Goal: Transaction & Acquisition: Book appointment/travel/reservation

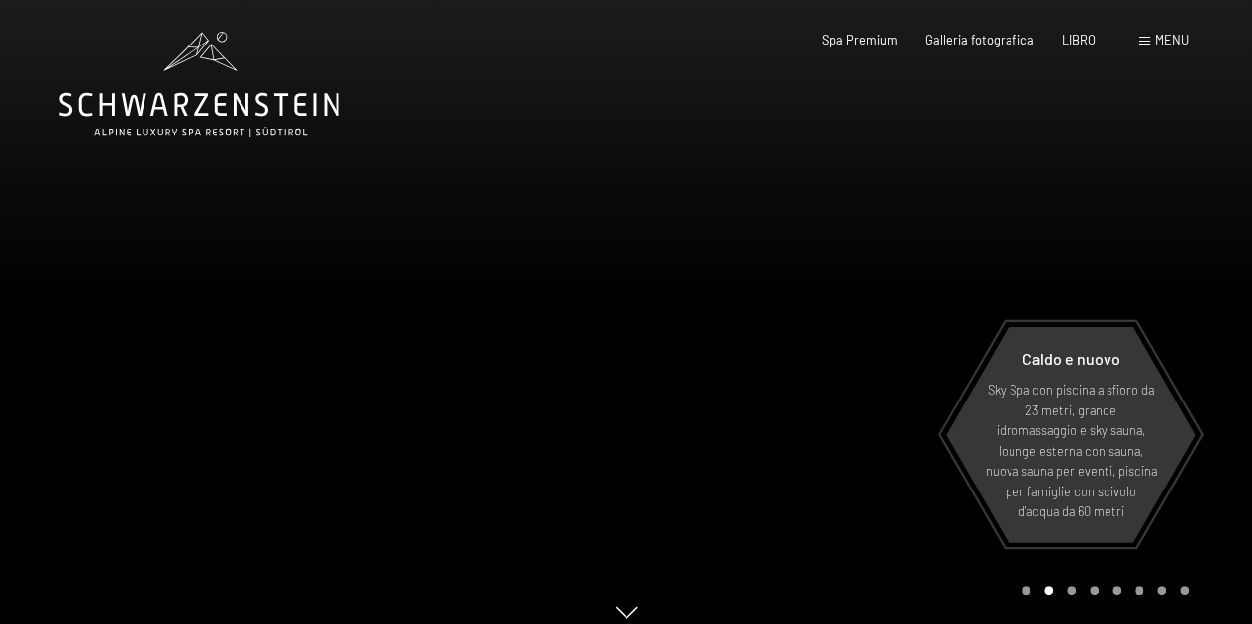
click at [1148, 42] on span at bounding box center [1144, 41] width 11 height 9
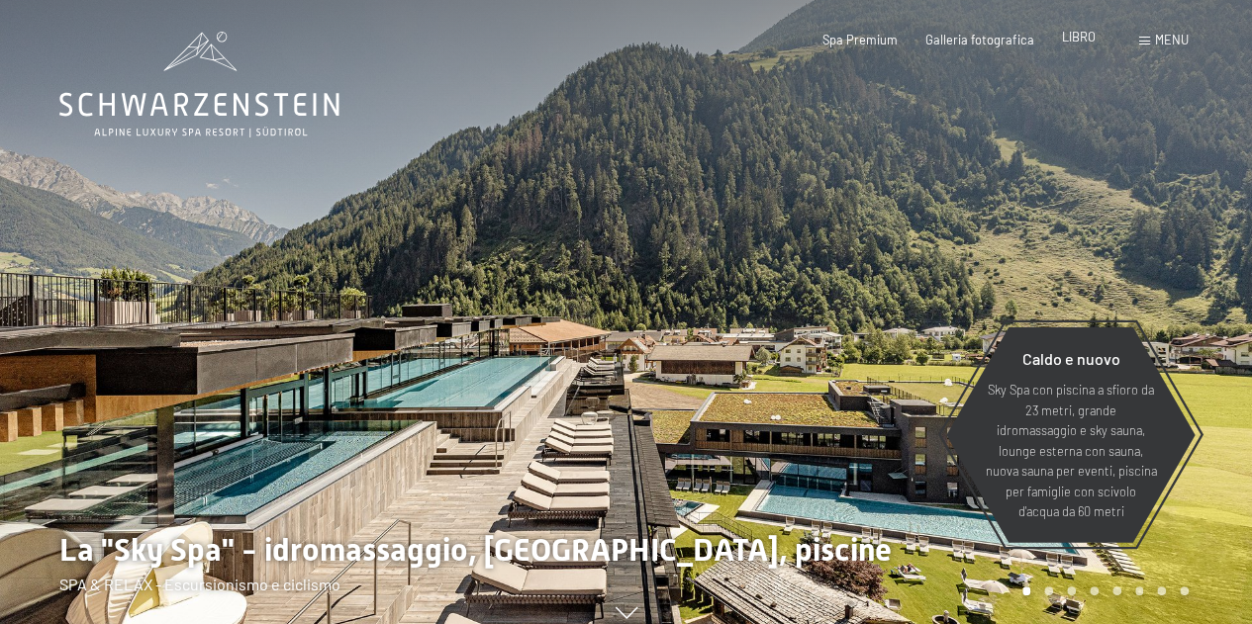
click at [1074, 47] on div "Spa Premium Galleria fotografica LIBRO" at bounding box center [944, 41] width 357 height 18
click at [1074, 39] on font "LIBRO" at bounding box center [1079, 37] width 34 height 16
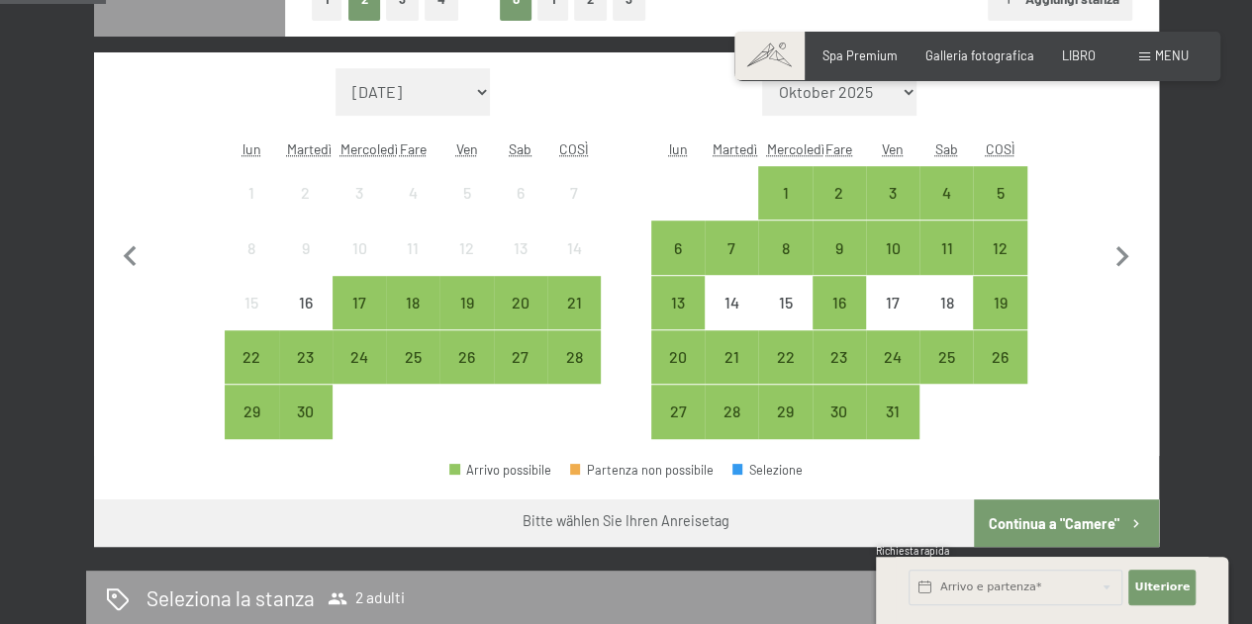
scroll to position [589, 0]
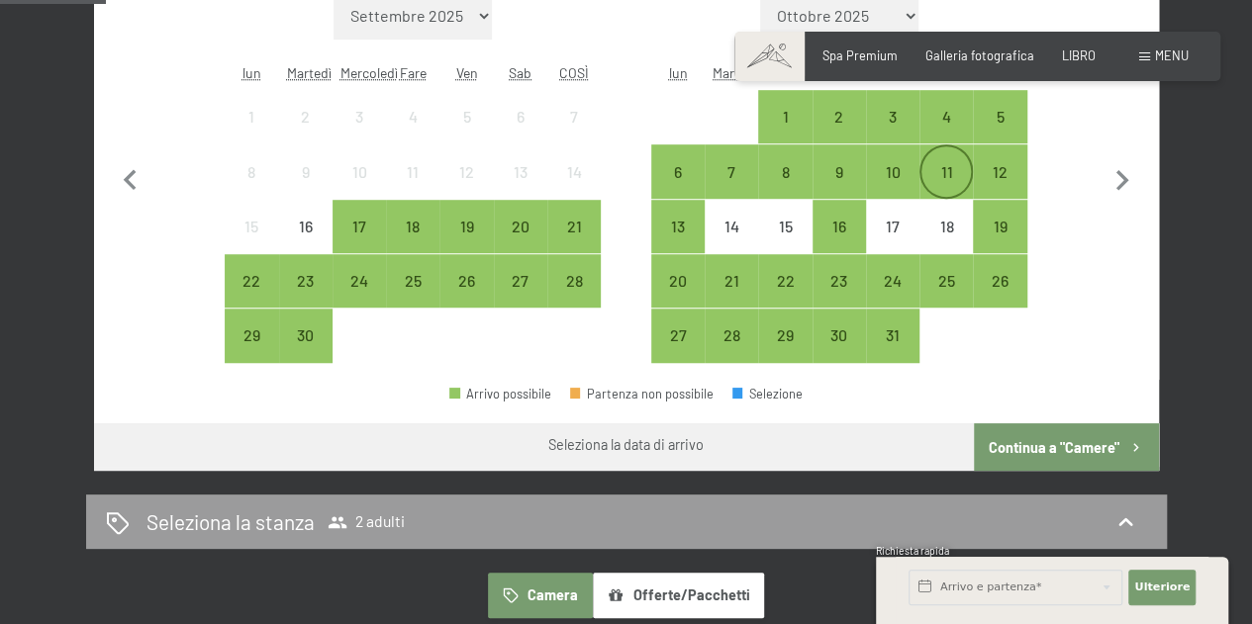
click at [957, 159] on div "11" at bounding box center [945, 170] width 49 height 49
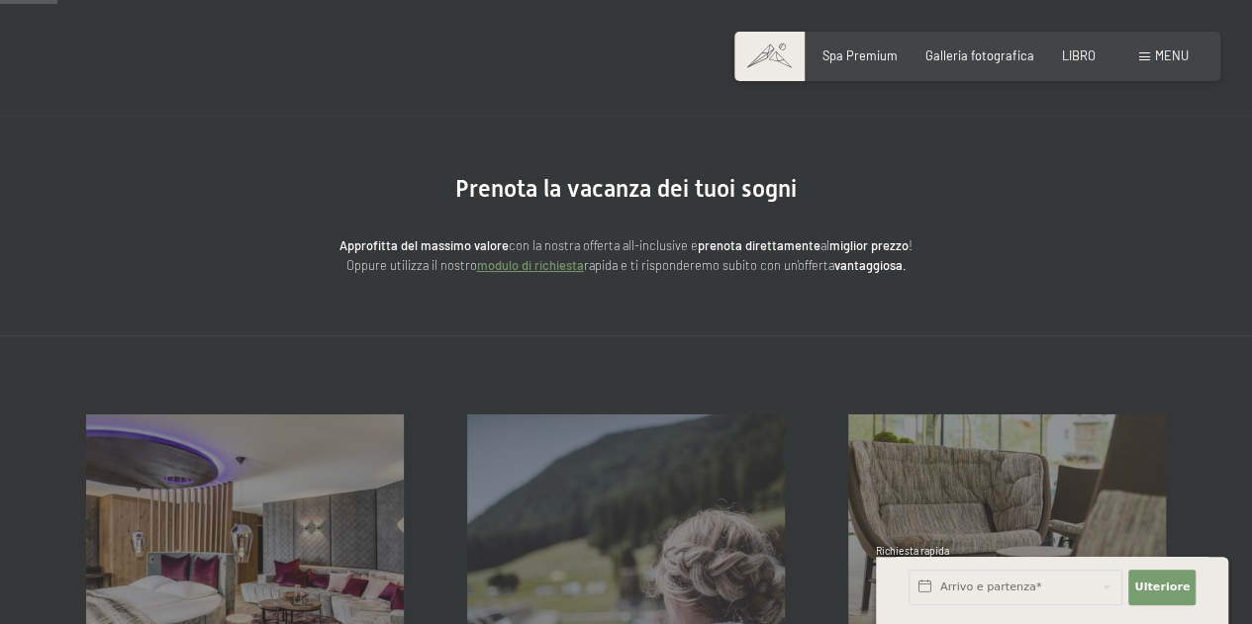
scroll to position [0, 0]
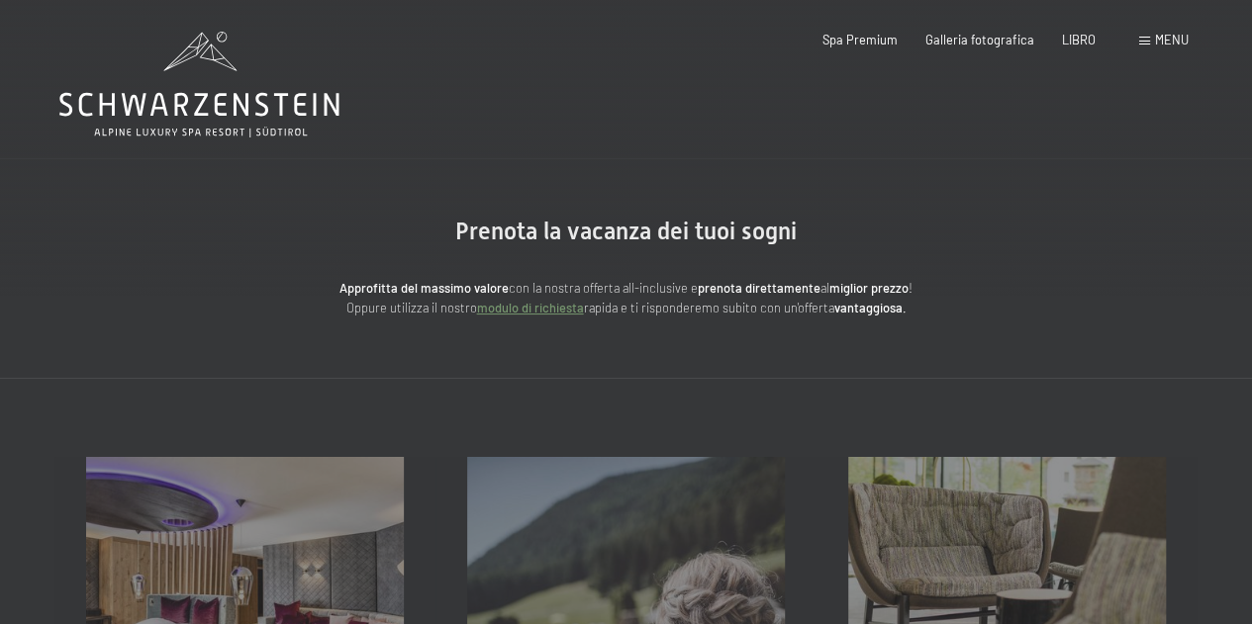
click at [1154, 40] on div "menu" at bounding box center [1163, 41] width 49 height 18
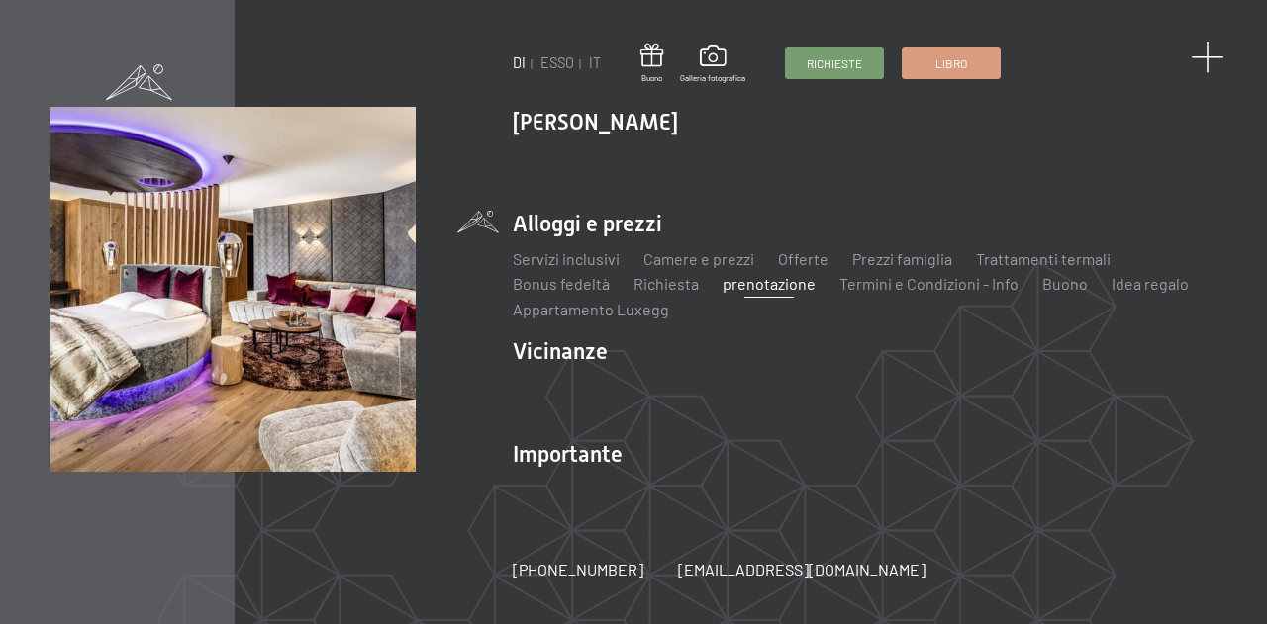
click at [1204, 51] on span at bounding box center [1207, 58] width 33 height 33
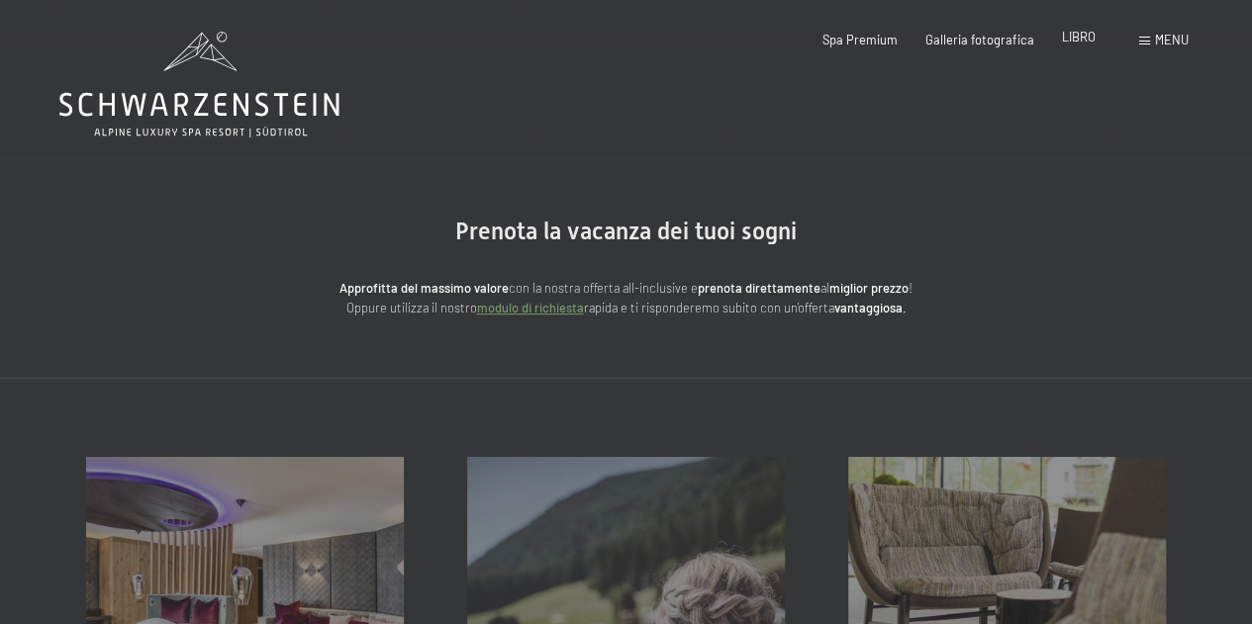
click at [1083, 47] on div "Spa Premium Galleria fotografica LIBRO" at bounding box center [944, 41] width 357 height 18
click at [1078, 41] on font "LIBRO" at bounding box center [1079, 37] width 34 height 16
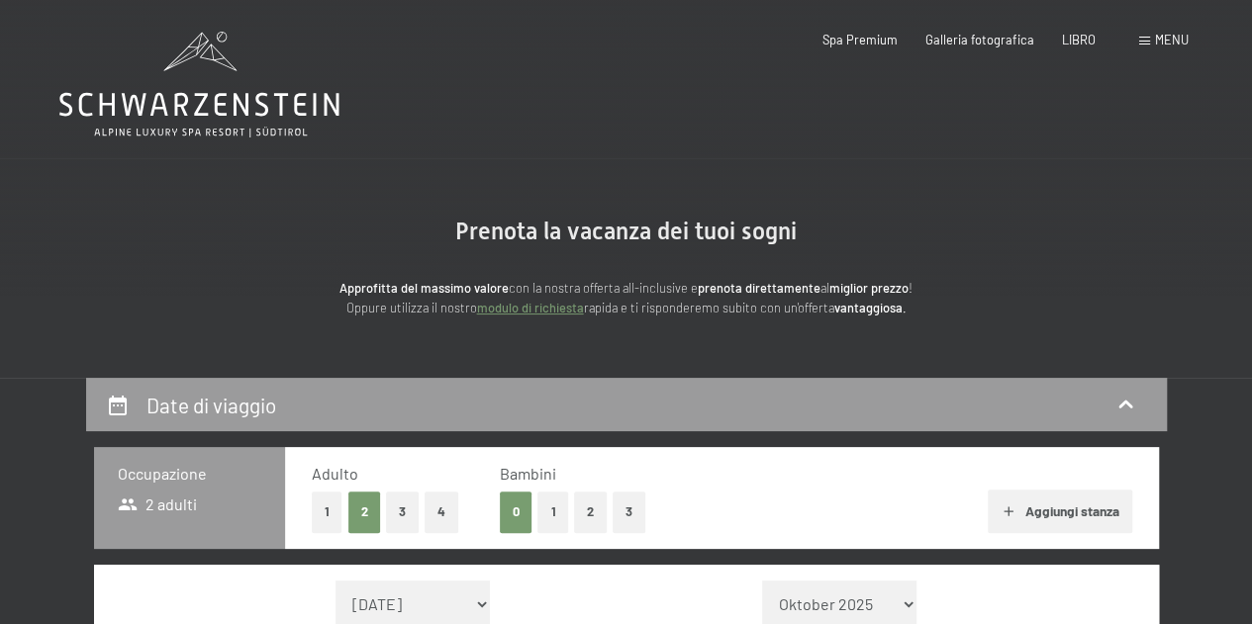
click at [1163, 34] on font "menu" at bounding box center [1172, 40] width 34 height 16
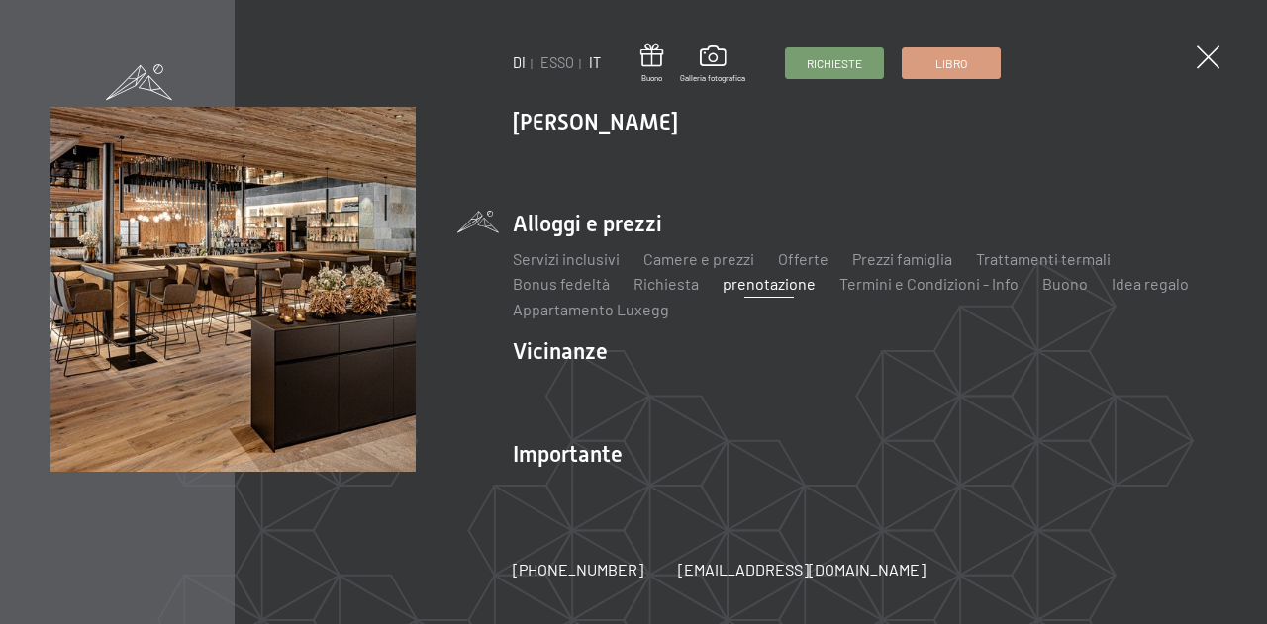
click at [593, 62] on font "IT" at bounding box center [595, 62] width 12 height 17
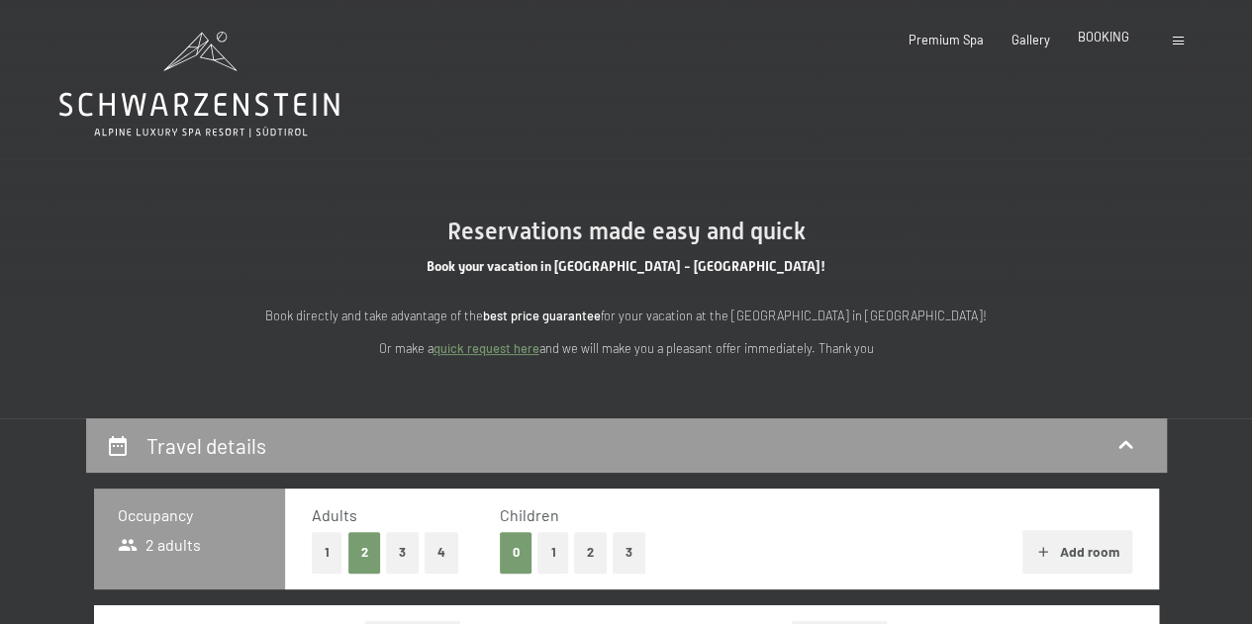
click at [1101, 37] on span "BOOKING" at bounding box center [1103, 37] width 51 height 16
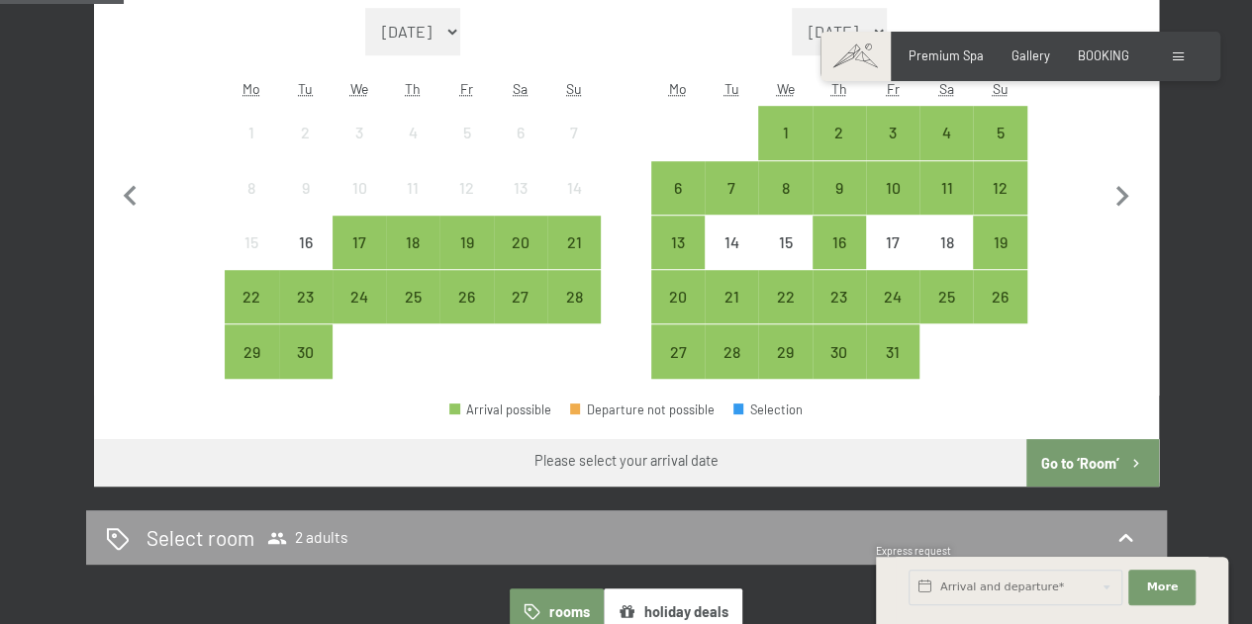
scroll to position [663, 0]
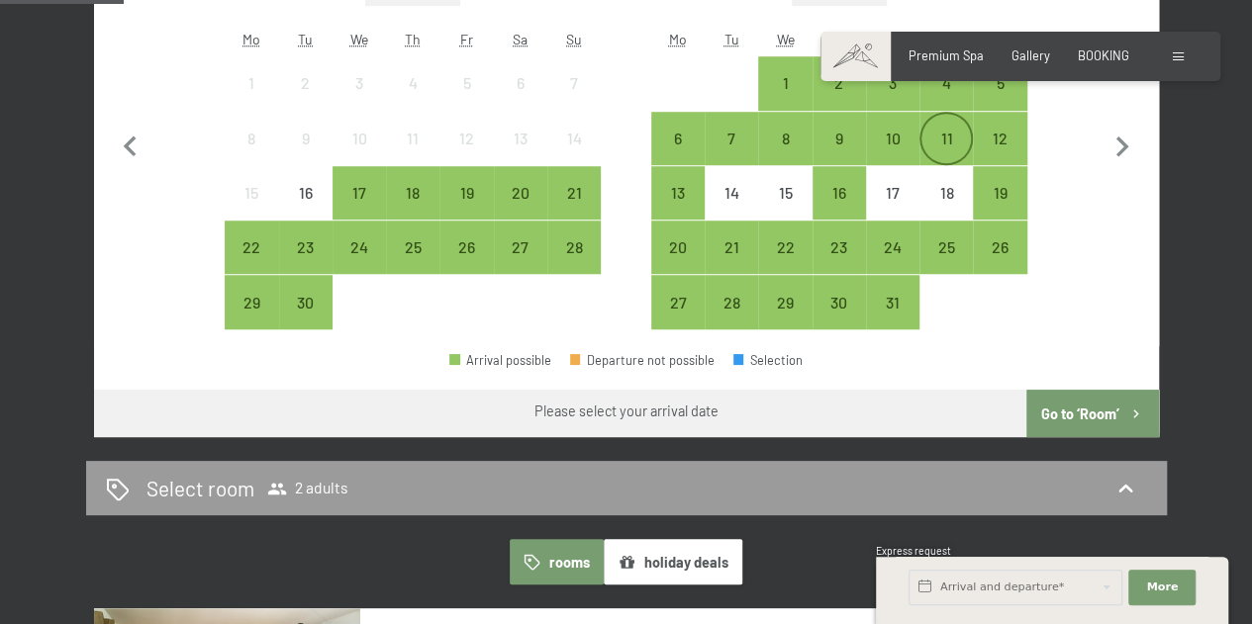
click at [948, 131] on div "11" at bounding box center [945, 155] width 49 height 49
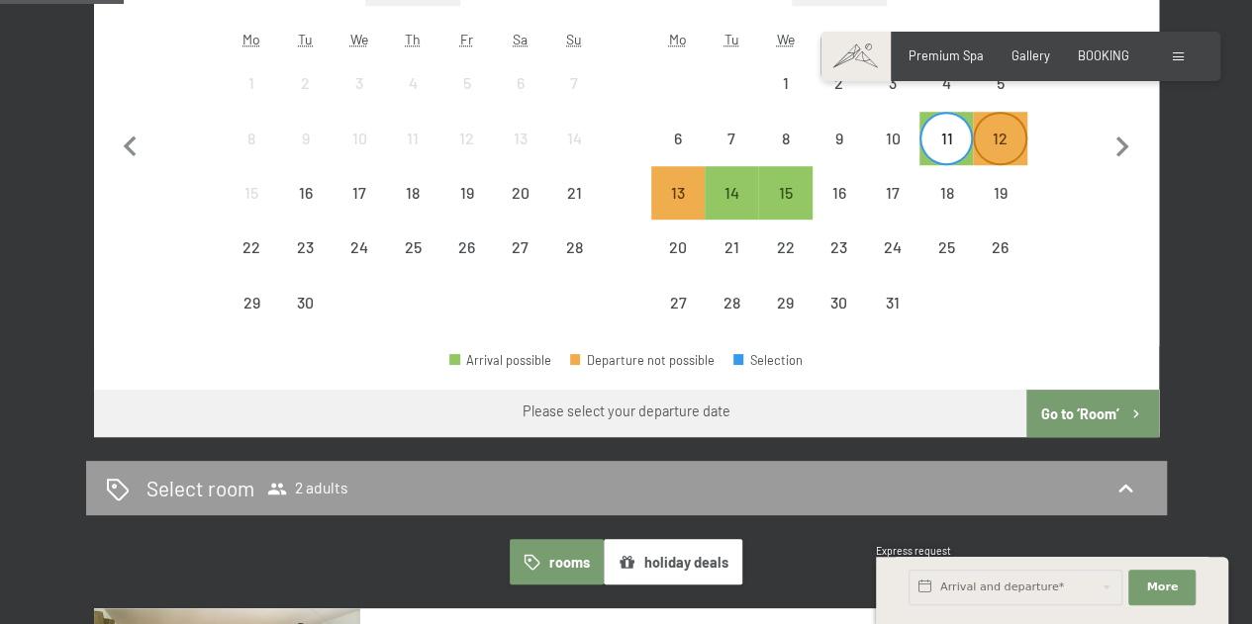
click at [1000, 136] on div "12" at bounding box center [999, 155] width 49 height 49
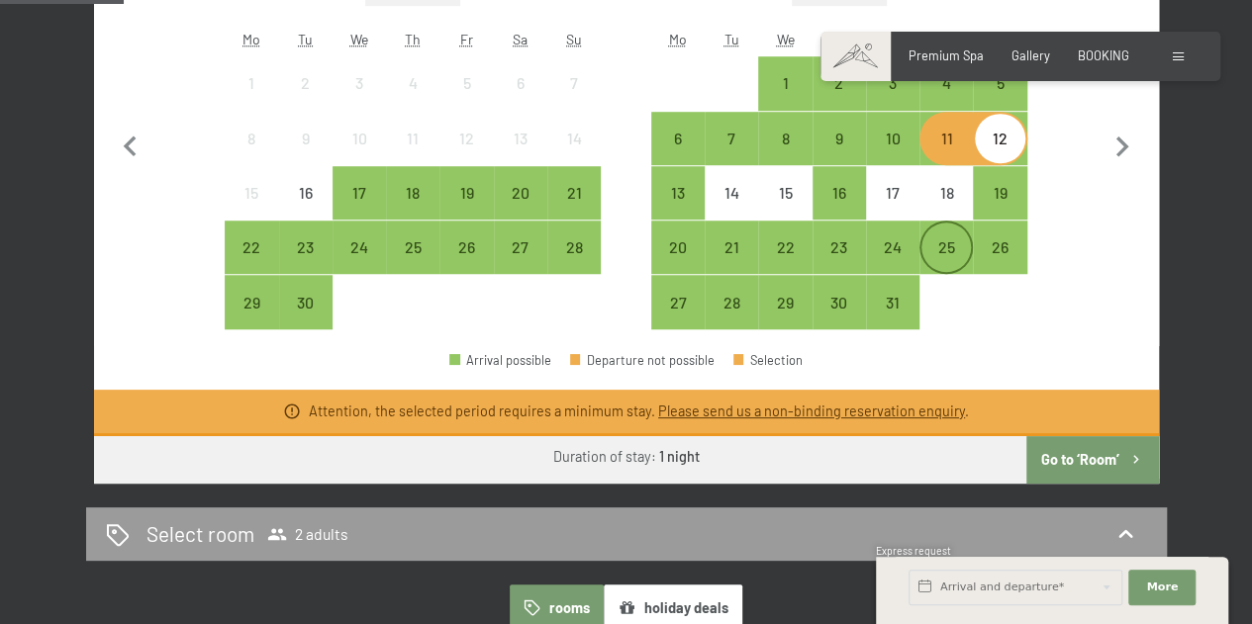
click at [954, 235] on div "25" at bounding box center [945, 247] width 49 height 49
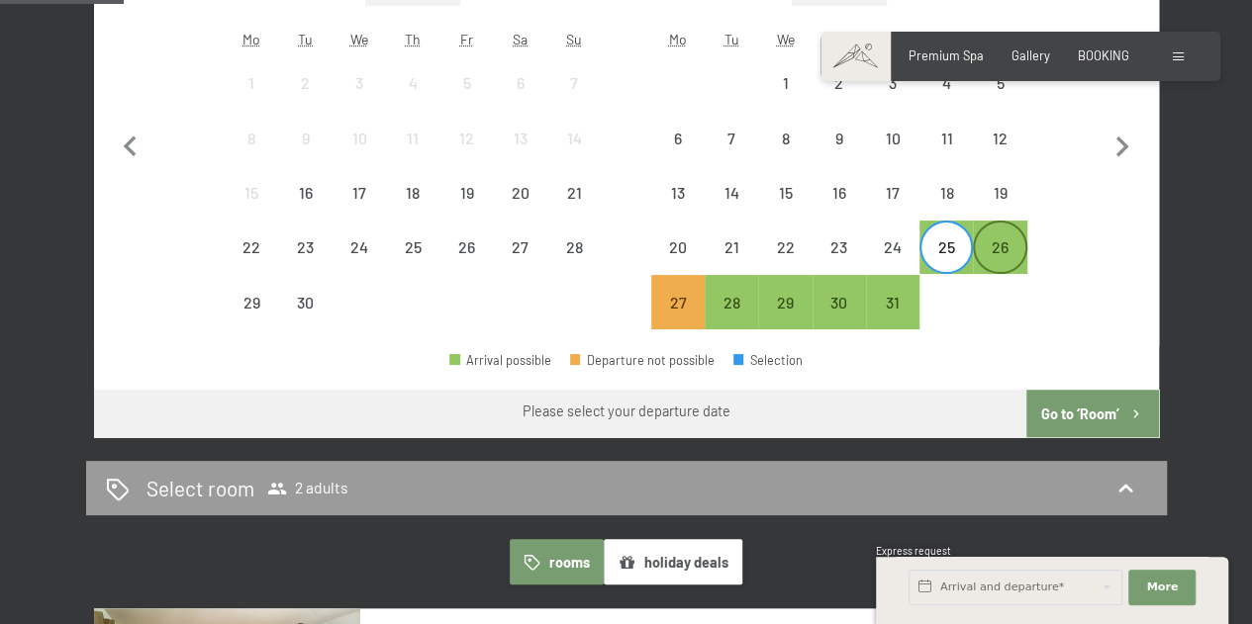
click at [985, 240] on div "26" at bounding box center [999, 264] width 49 height 49
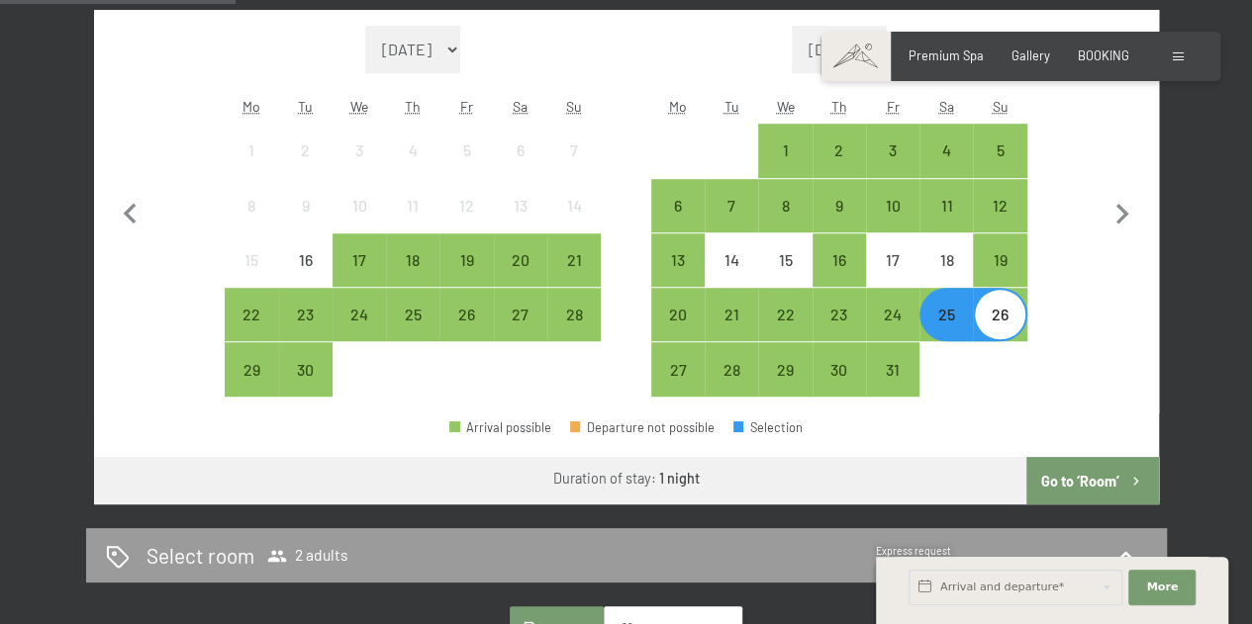
scroll to position [436, 0]
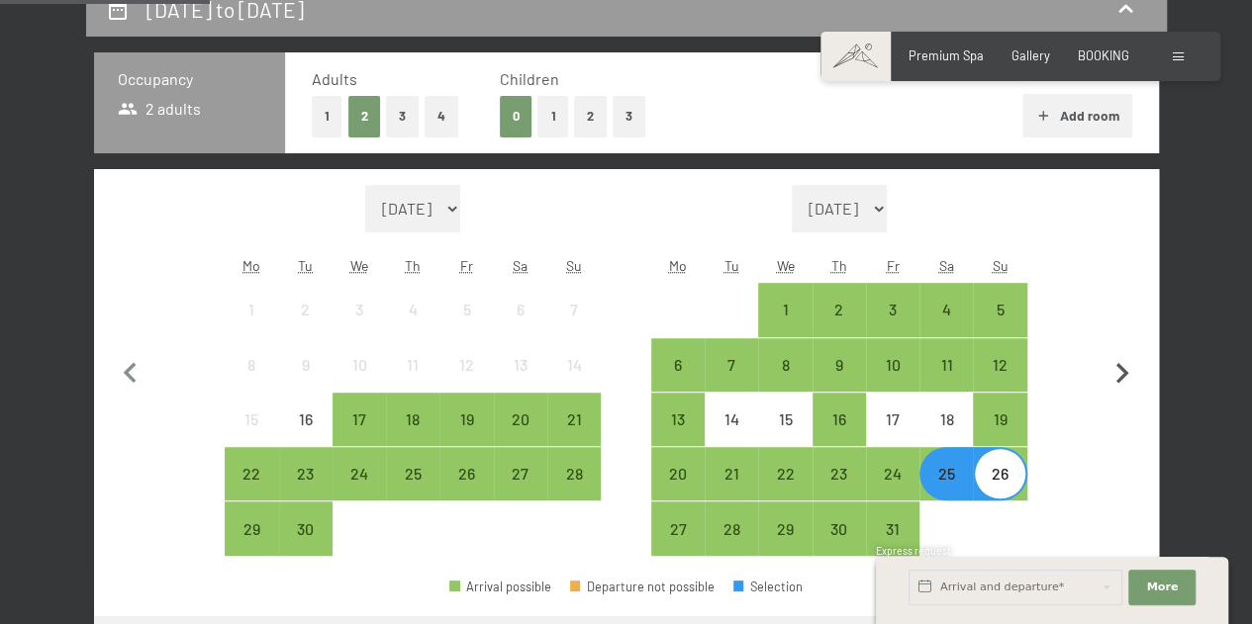
click at [1114, 377] on icon "button" at bounding box center [1123, 374] width 42 height 42
select select "2025-10-01"
select select "2025-11-01"
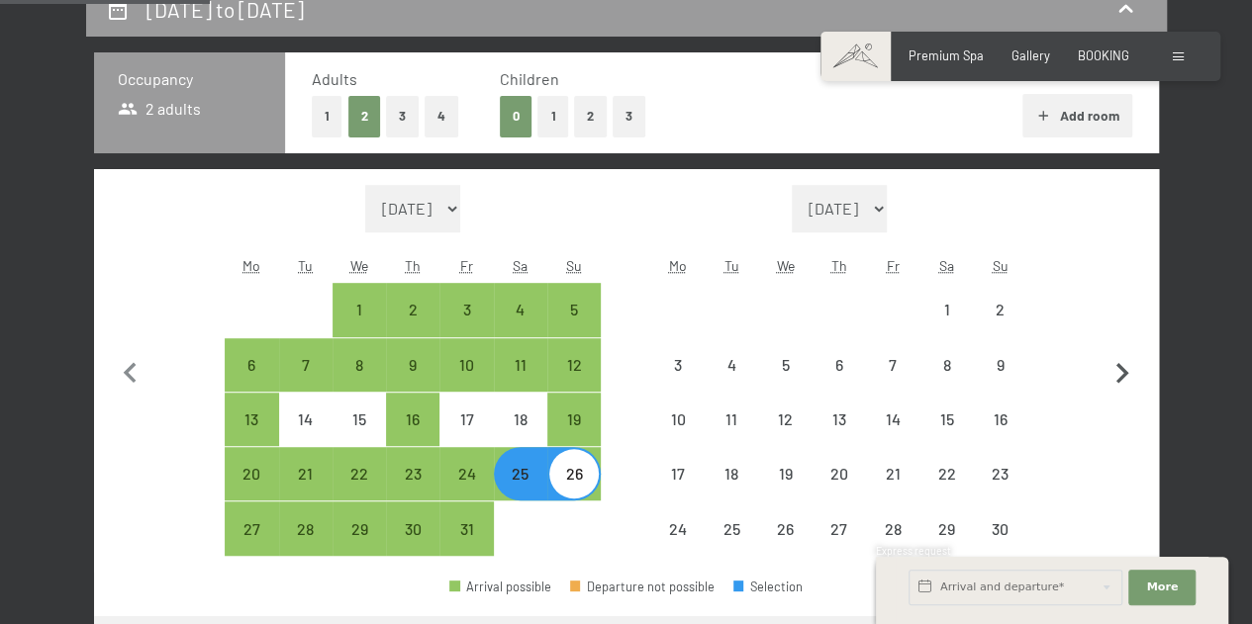
click at [1117, 372] on icon "button" at bounding box center [1123, 374] width 42 height 42
select select "2025-11-01"
select select "2025-12-01"
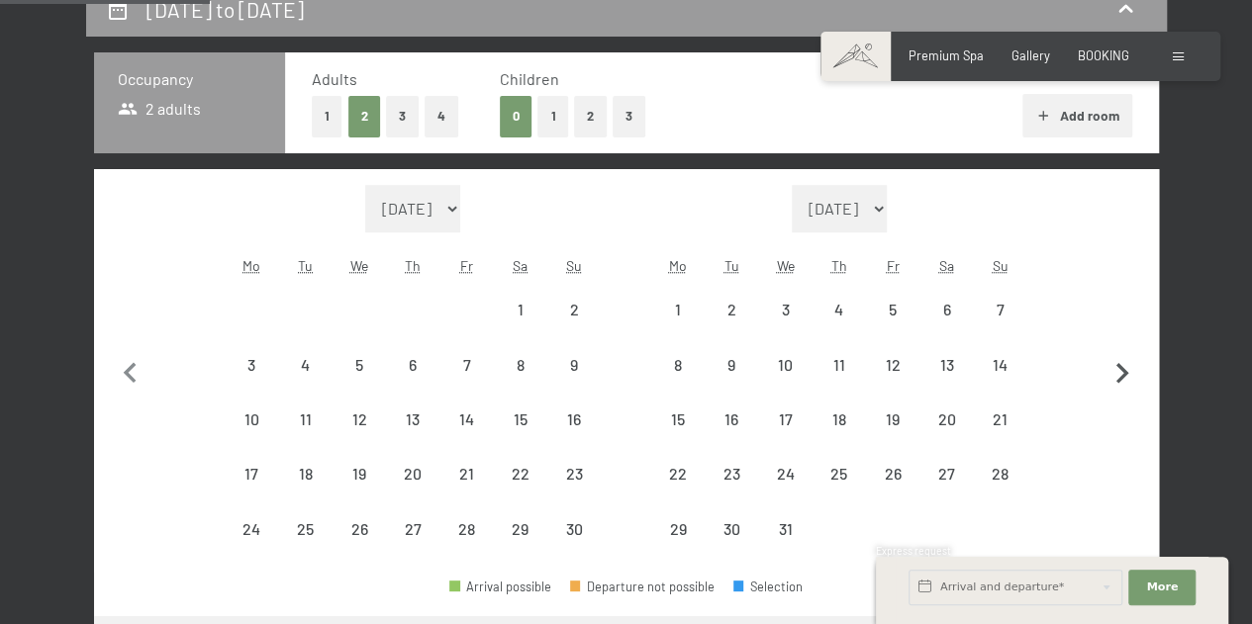
select select "2025-11-01"
select select "2025-12-01"
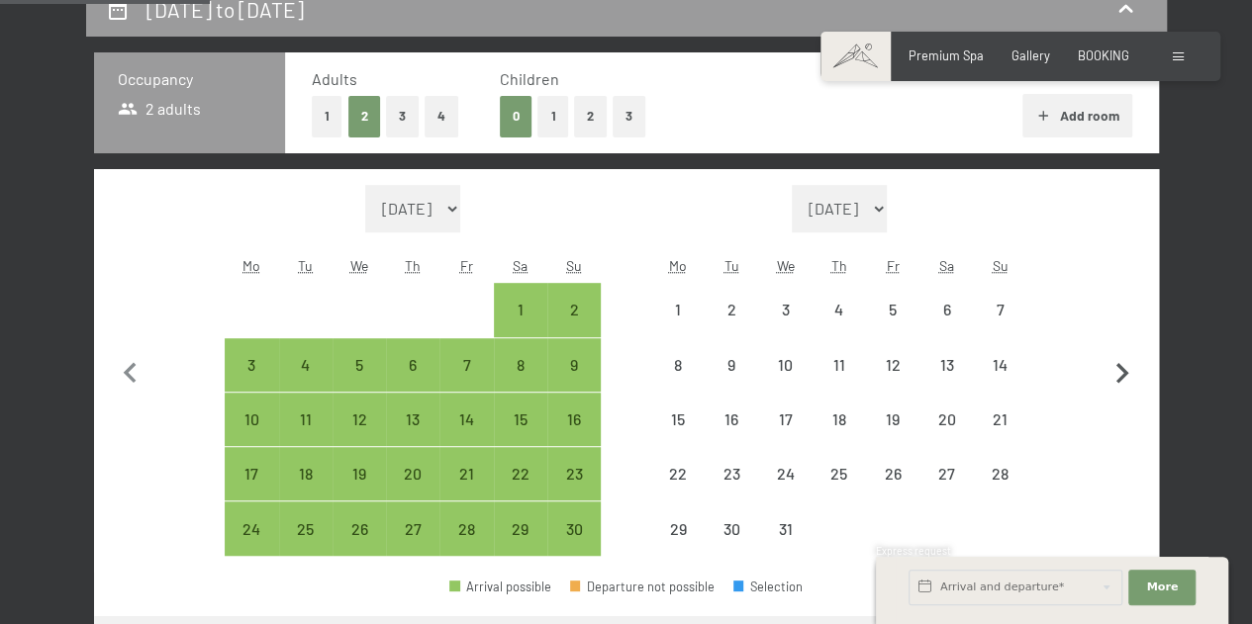
click at [1117, 372] on icon "button" at bounding box center [1123, 374] width 42 height 42
select select "2025-12-01"
select select "2026-01-01"
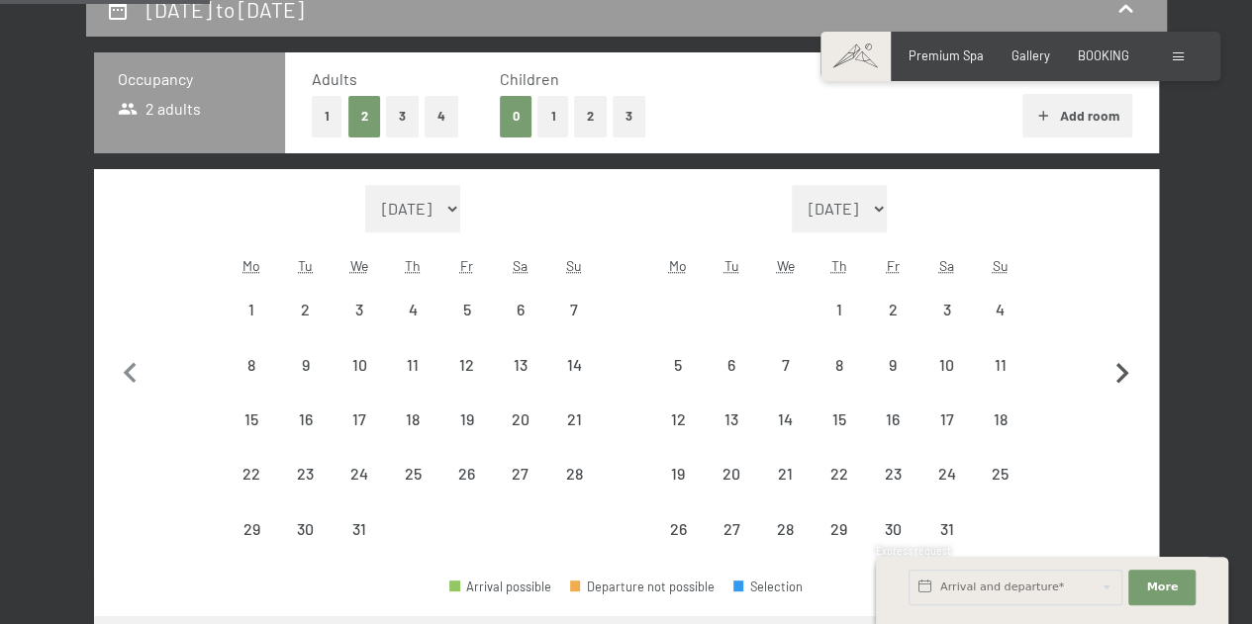
select select "2025-12-01"
select select "2026-01-01"
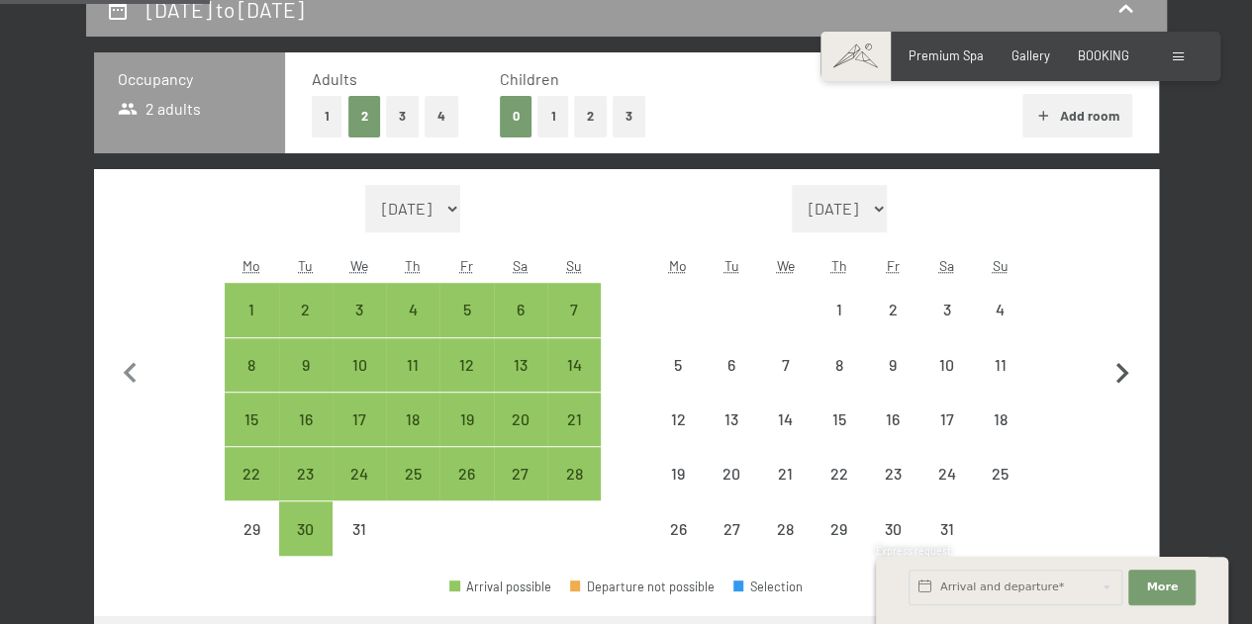
select select "2025-12-01"
select select "2026-01-01"
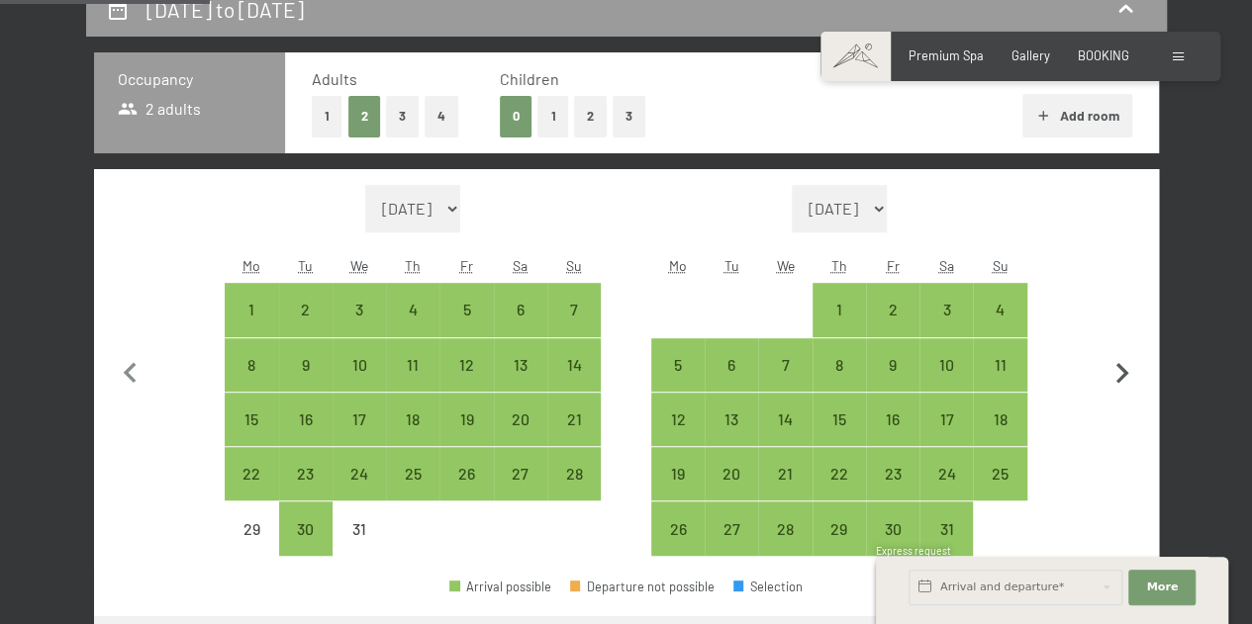
click at [1117, 372] on icon "button" at bounding box center [1123, 374] width 42 height 42
select select "2026-01-01"
select select "2026-02-01"
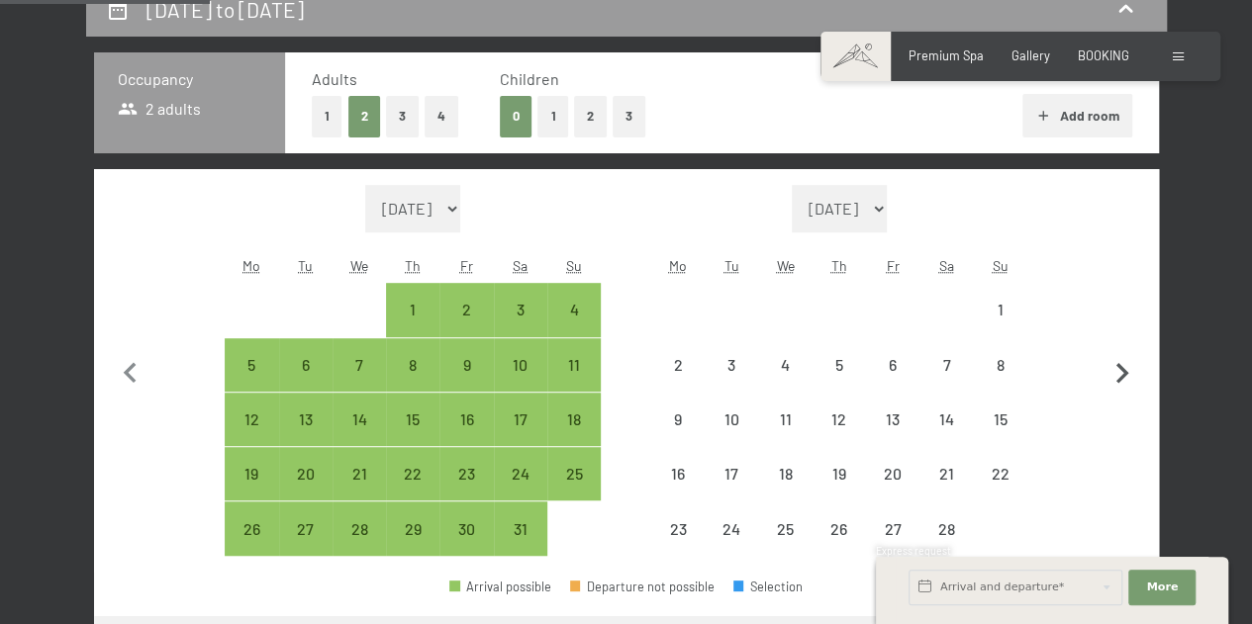
select select "2026-01-01"
select select "2026-02-01"
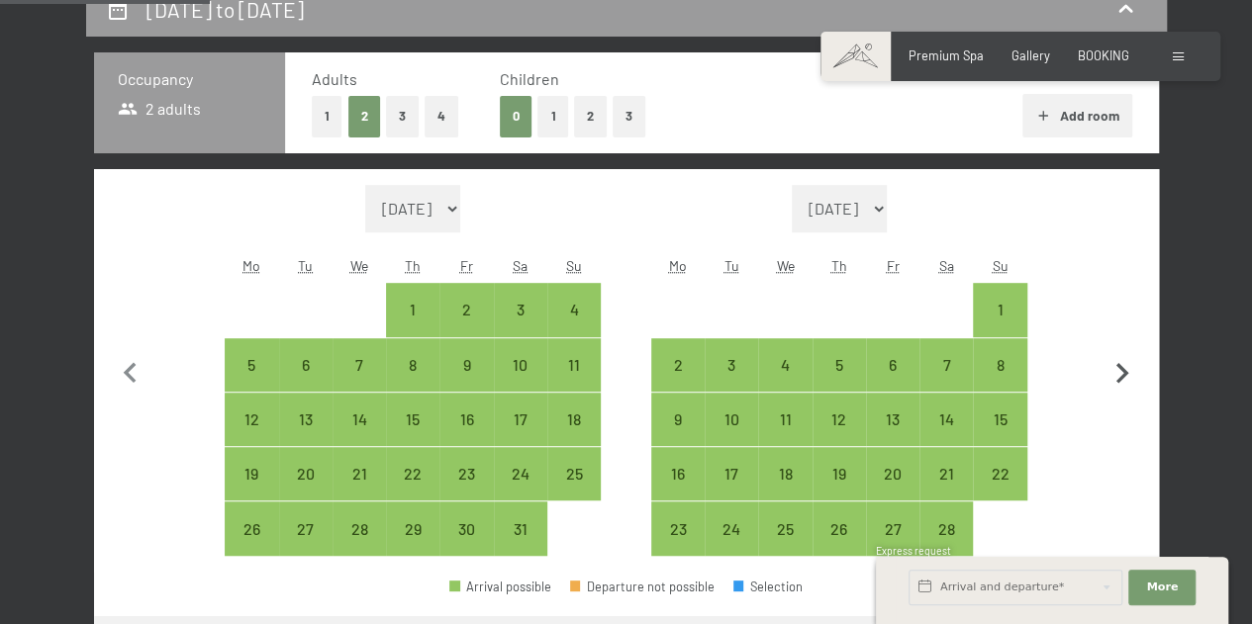
click at [1112, 371] on icon "button" at bounding box center [1123, 374] width 42 height 42
select select "2026-02-01"
select select "2026-03-01"
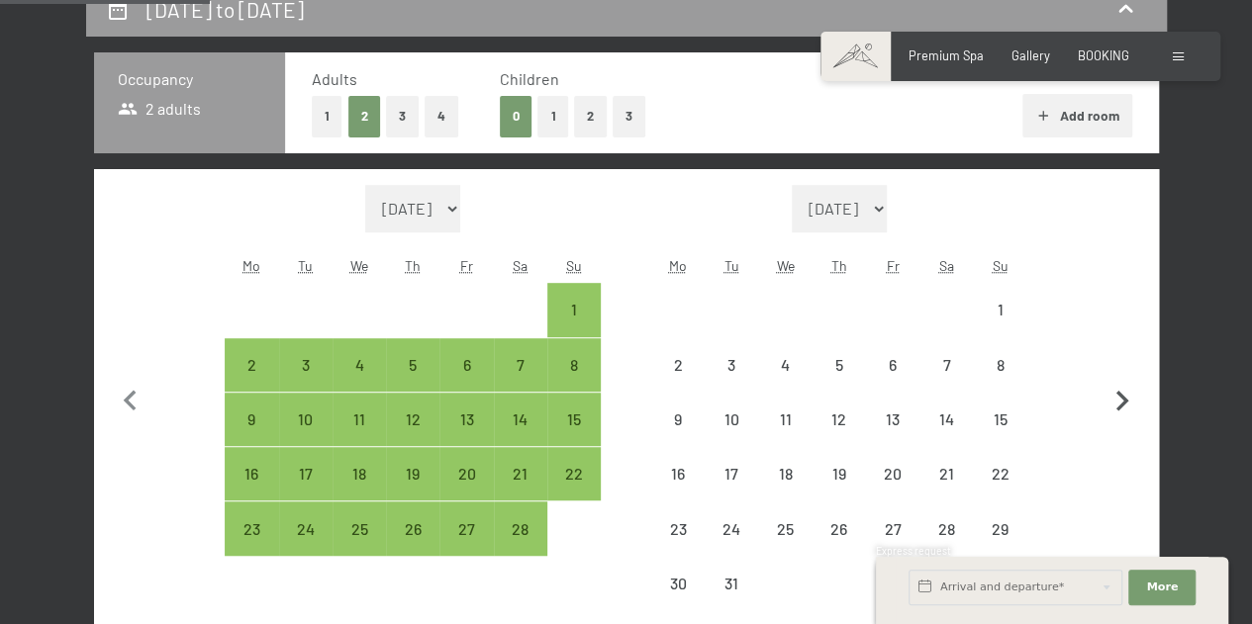
select select "2026-02-01"
select select "2026-03-01"
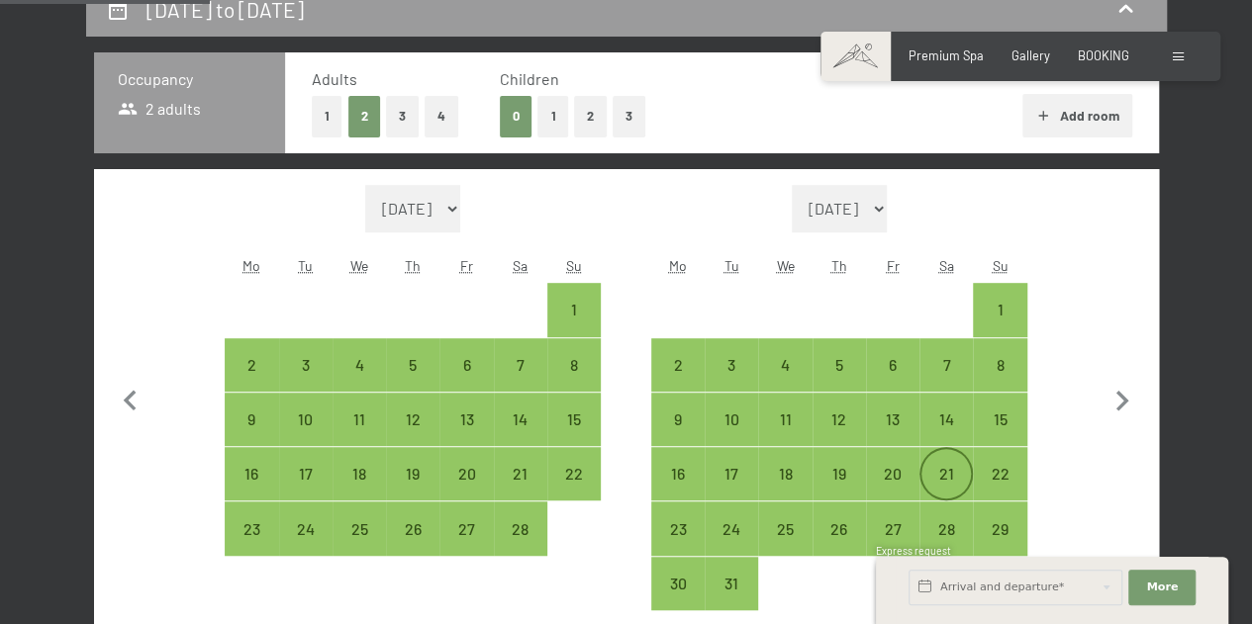
click at [949, 466] on div "21" at bounding box center [945, 490] width 49 height 49
select select "2026-02-01"
select select "2026-03-01"
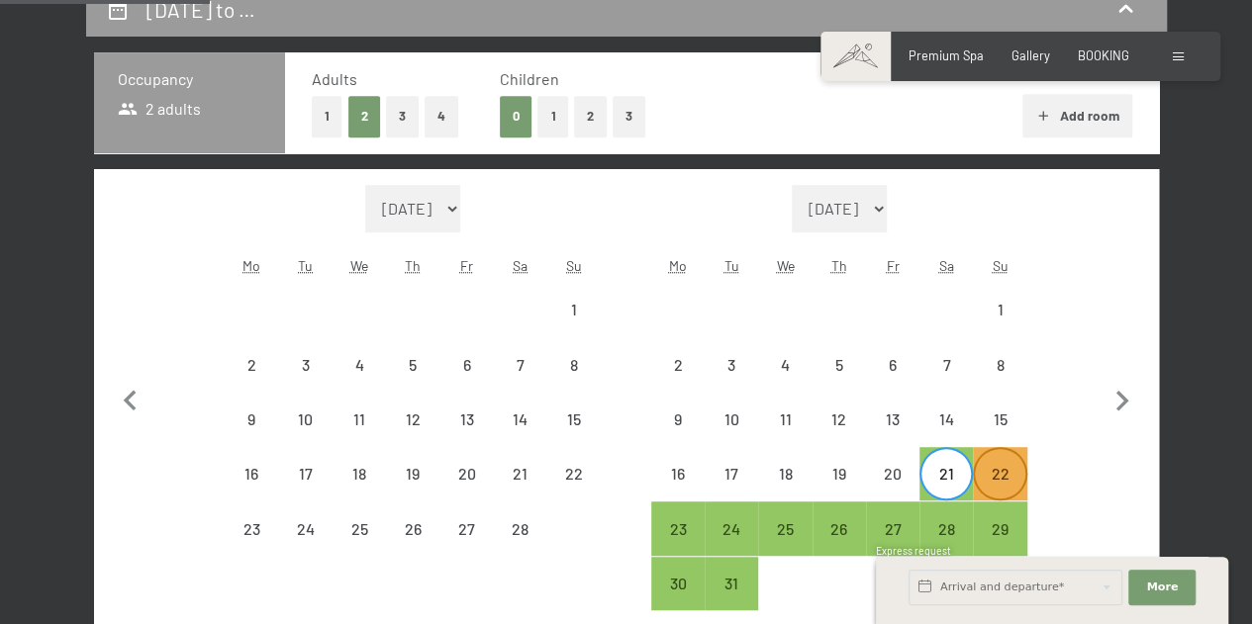
click at [988, 477] on div "22" at bounding box center [999, 490] width 49 height 49
select select "2026-02-01"
select select "2026-03-01"
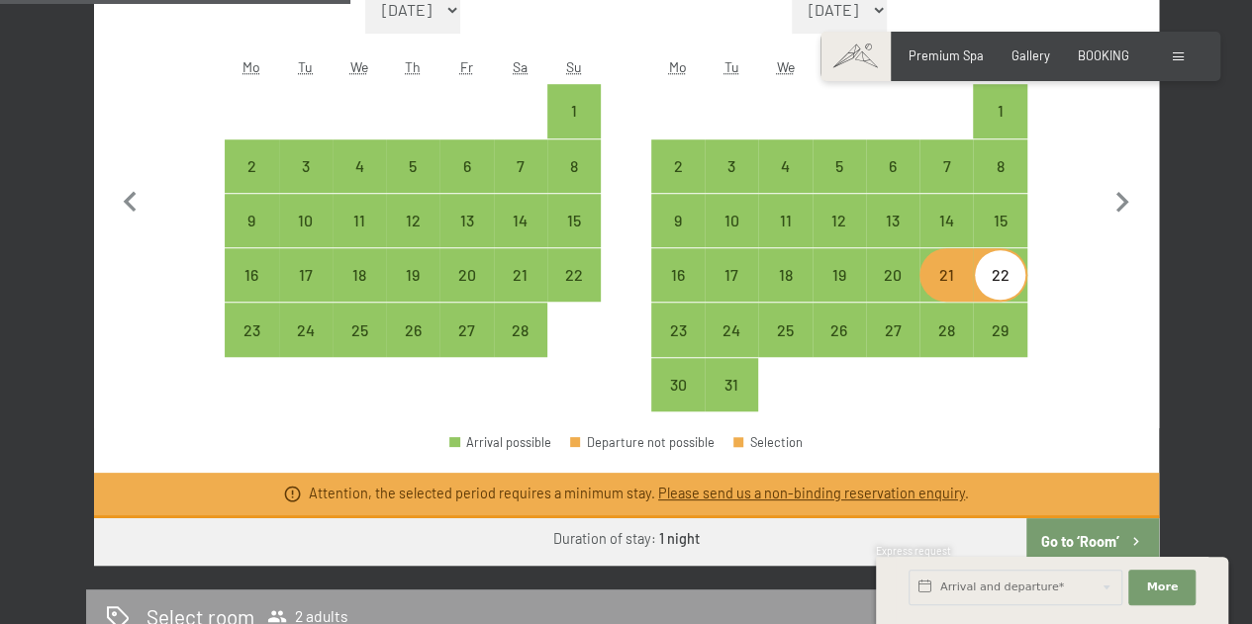
scroll to position [632, 0]
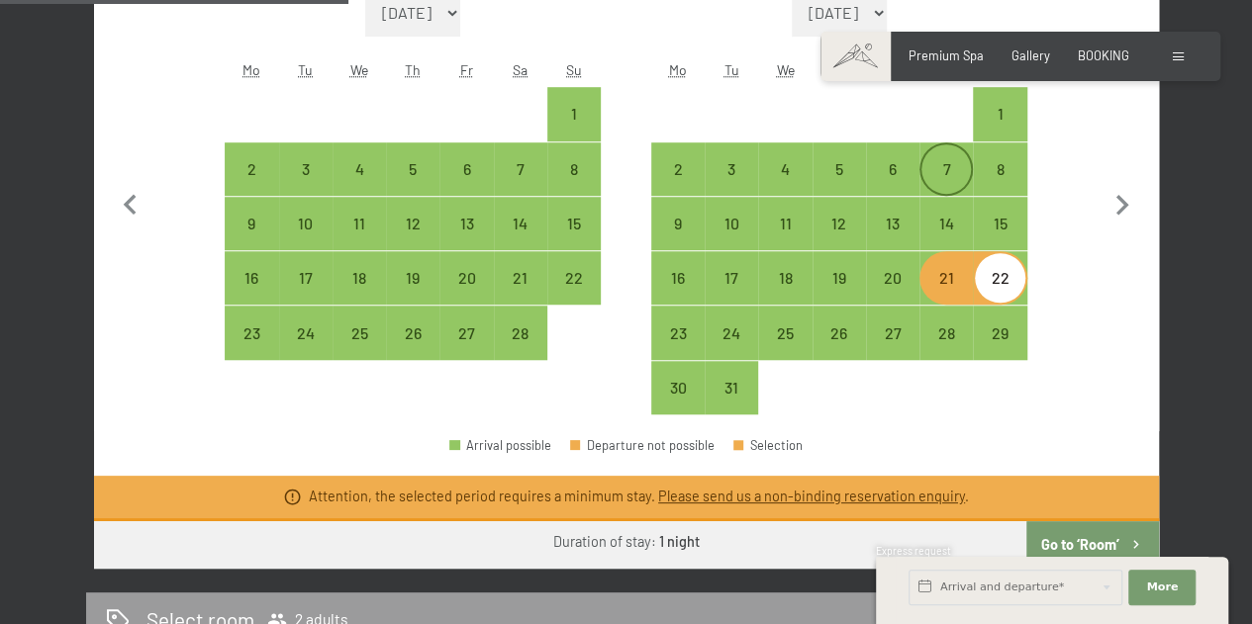
click at [959, 161] on div "7" at bounding box center [945, 185] width 49 height 49
select select "2026-02-01"
select select "2026-03-01"
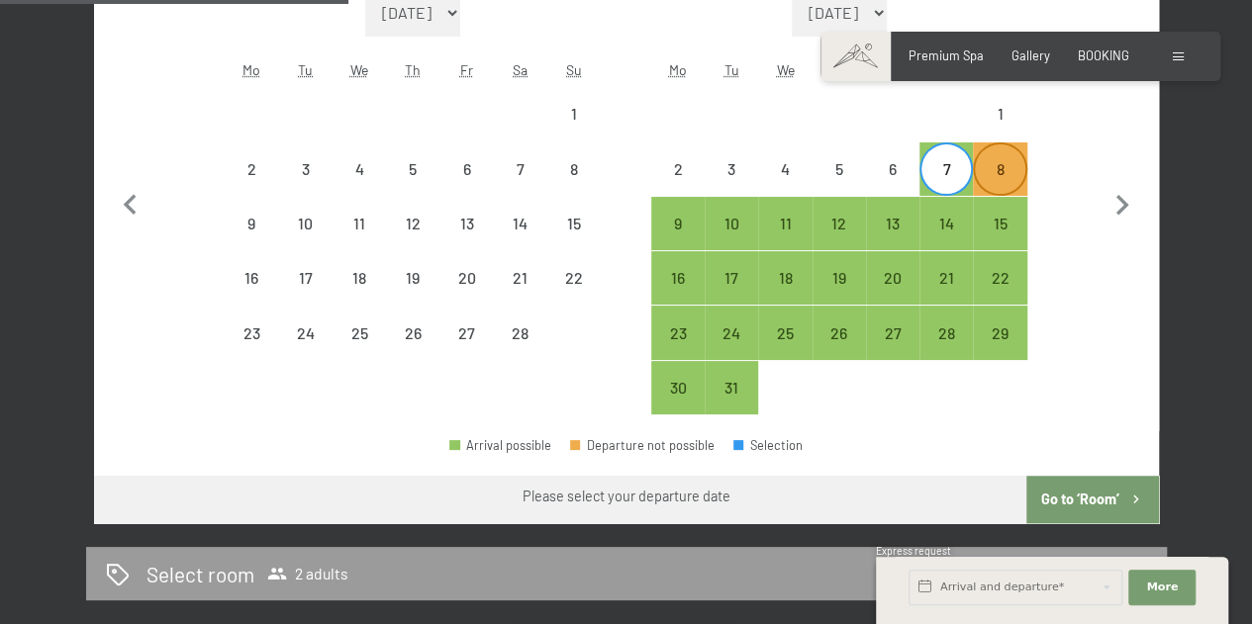
click at [990, 161] on div "8" at bounding box center [999, 185] width 49 height 49
select select "2026-02-01"
select select "2026-03-01"
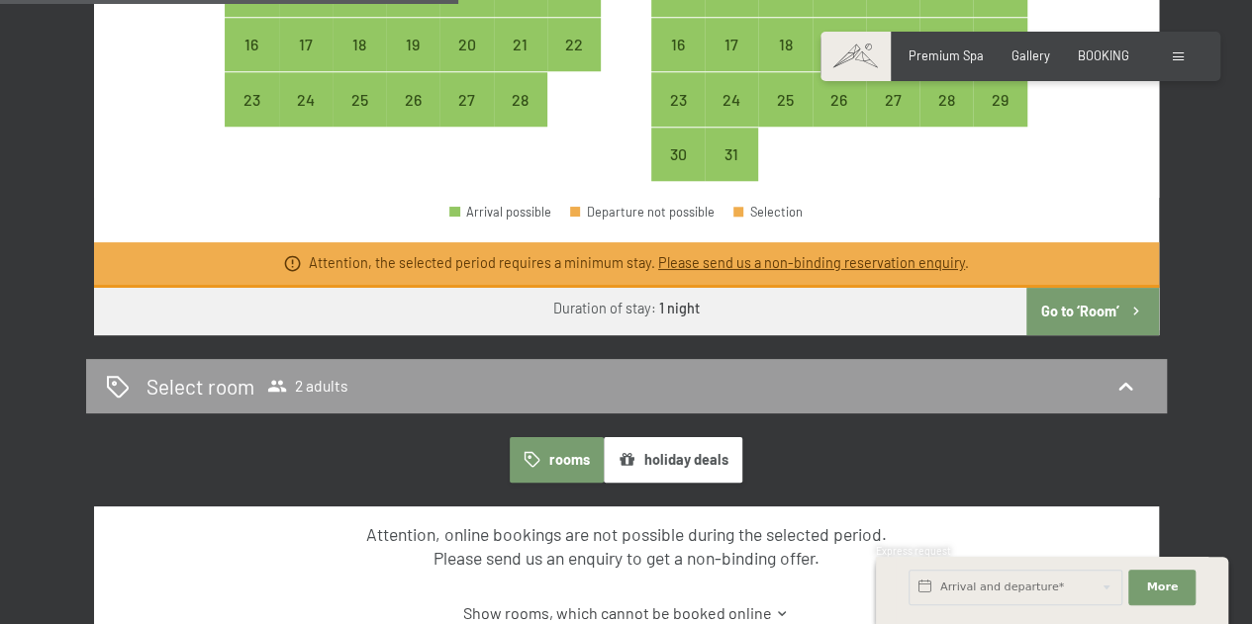
scroll to position [873, 0]
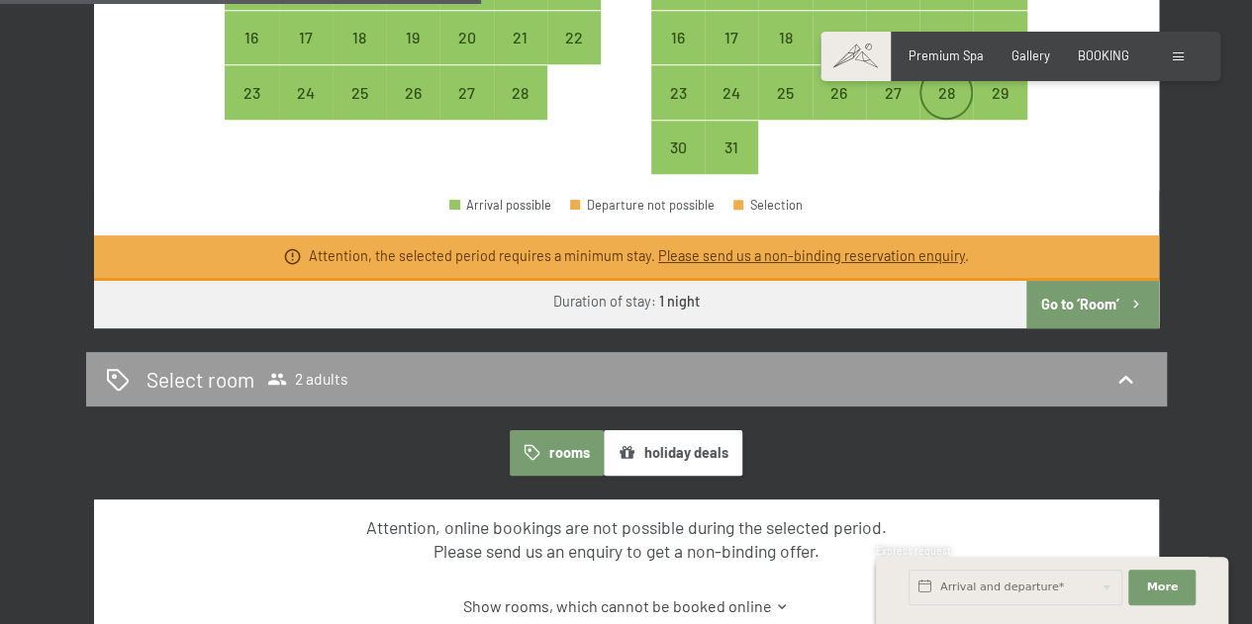
click at [934, 92] on div "28" at bounding box center [945, 109] width 49 height 49
select select "2026-02-01"
select select "2026-03-01"
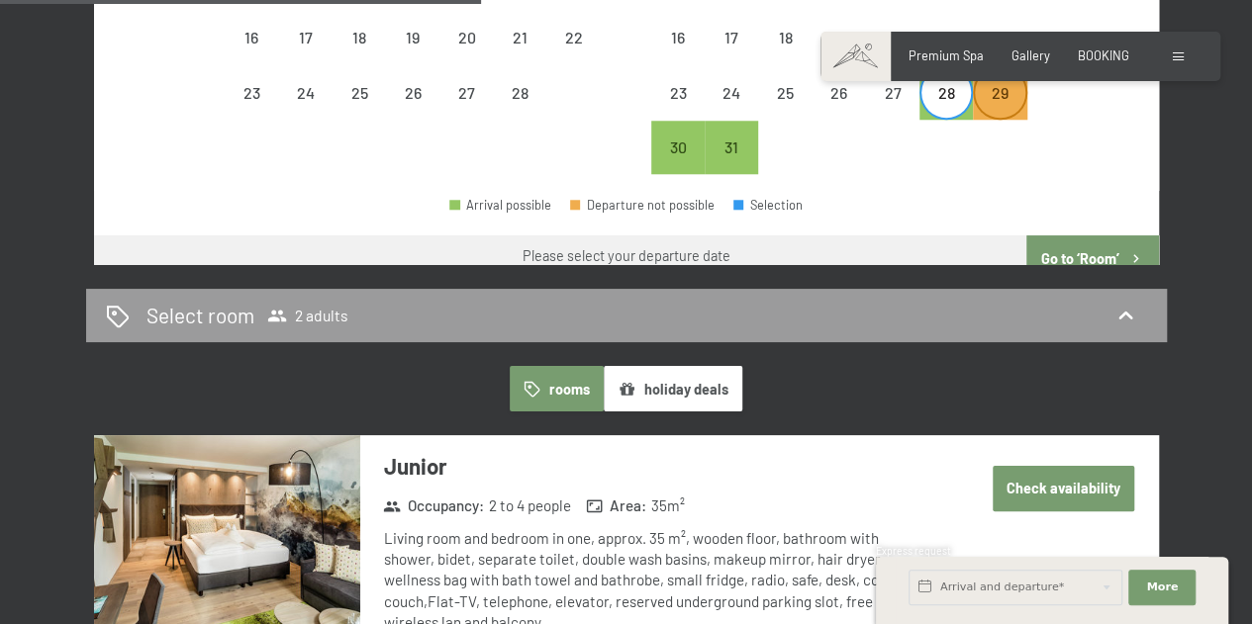
click at [1004, 96] on div "29" at bounding box center [999, 109] width 49 height 49
select select "2026-02-01"
select select "2026-03-01"
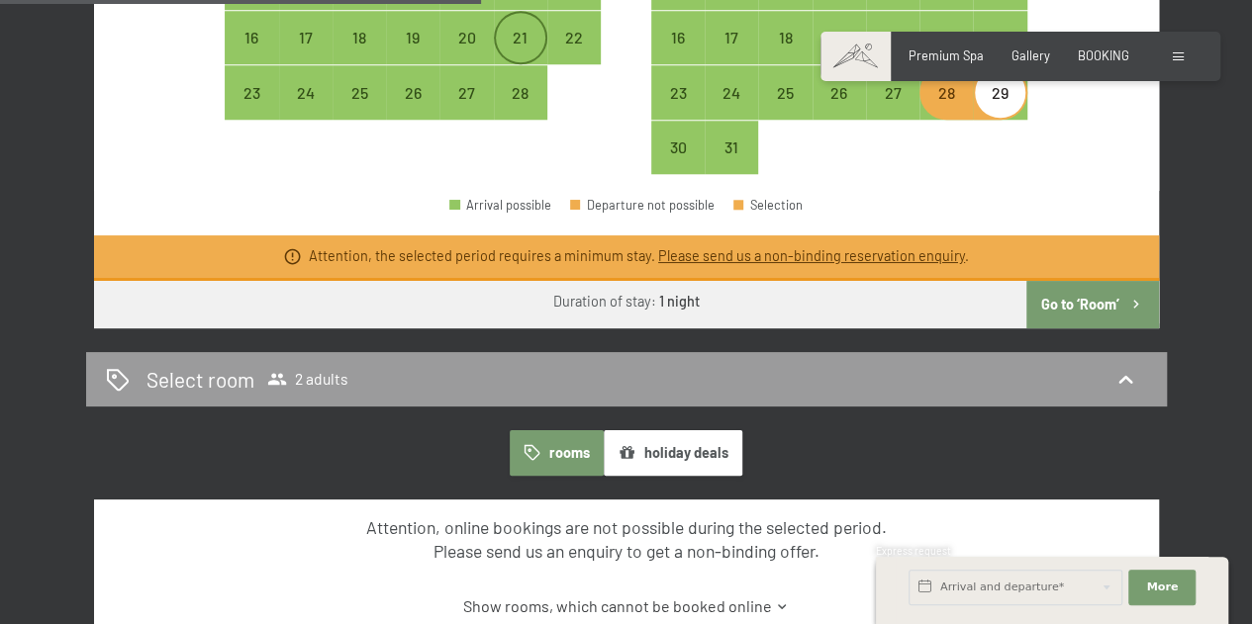
click at [518, 43] on div "21" at bounding box center [520, 54] width 49 height 49
select select "2026-02-01"
select select "2026-03-01"
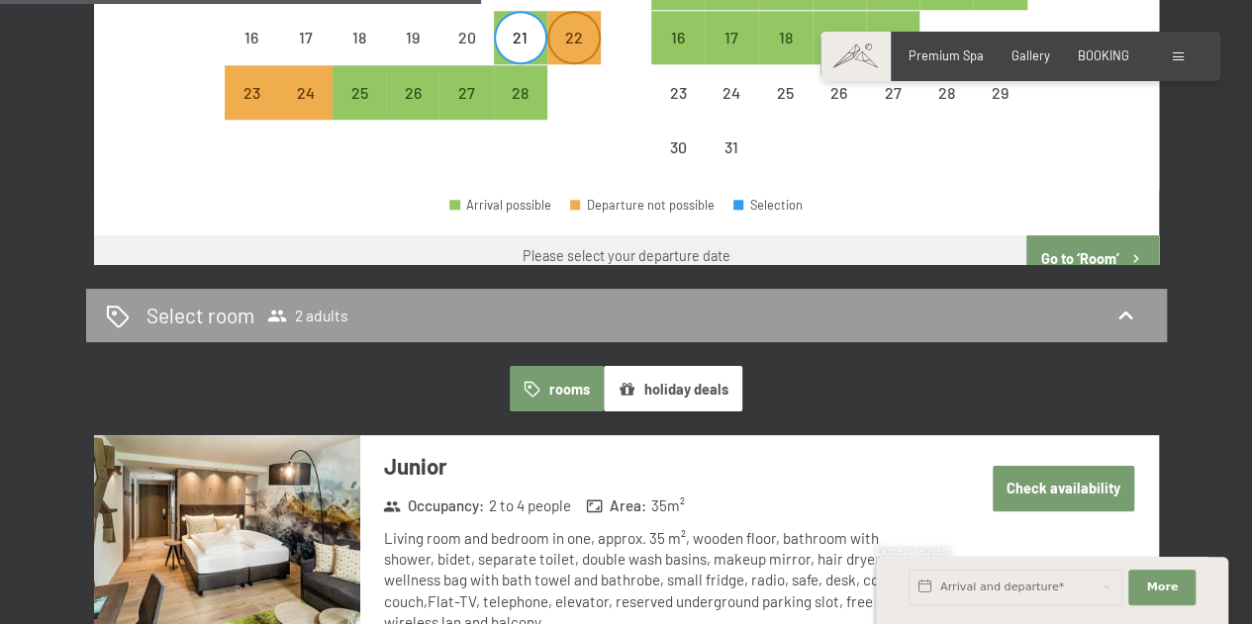
click at [568, 42] on div "22" at bounding box center [573, 54] width 49 height 49
select select "2026-02-01"
select select "2026-03-01"
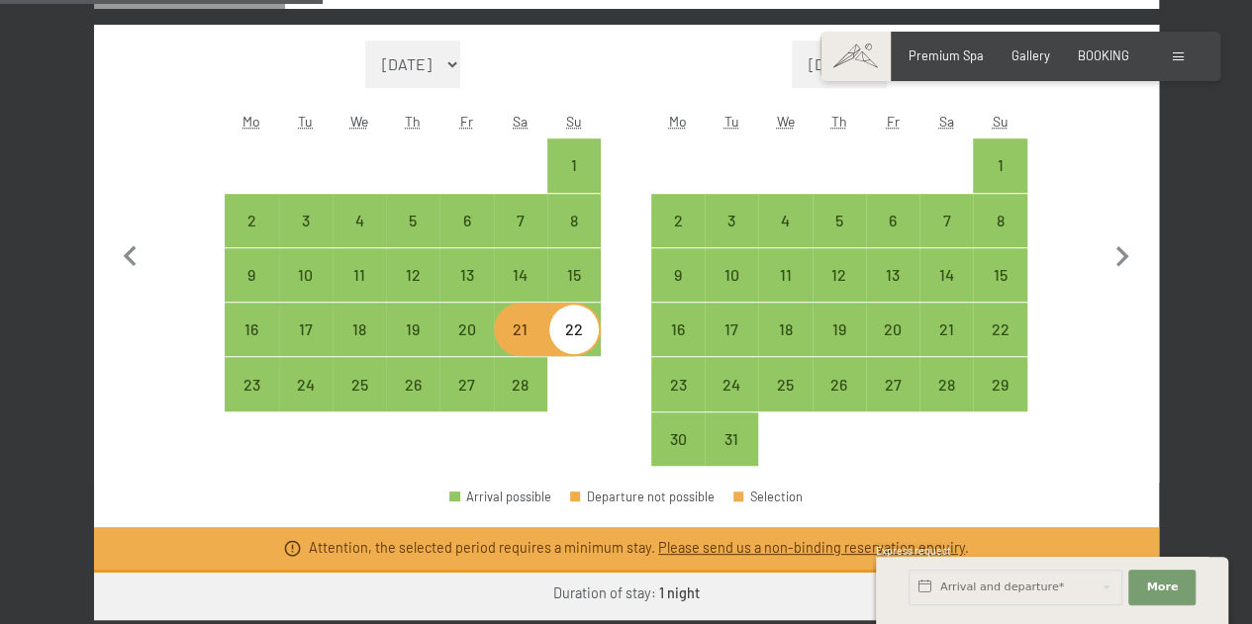
scroll to position [584, 0]
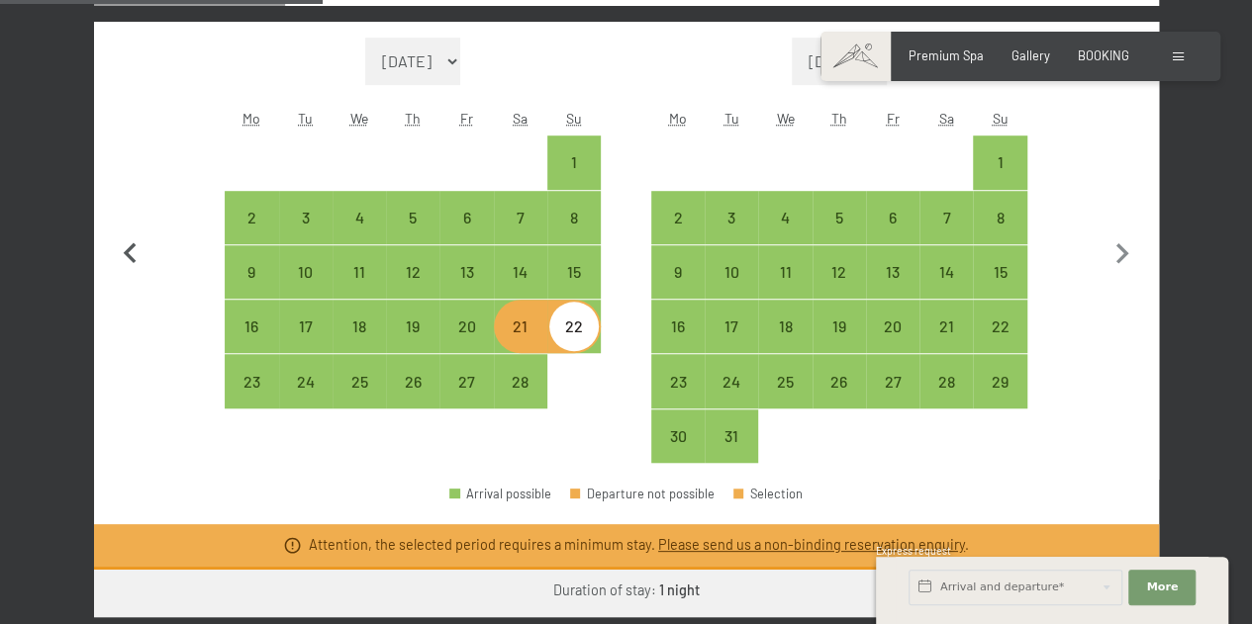
click at [126, 251] on icon "button" at bounding box center [130, 252] width 13 height 21
select select "2026-01-01"
select select "2026-02-01"
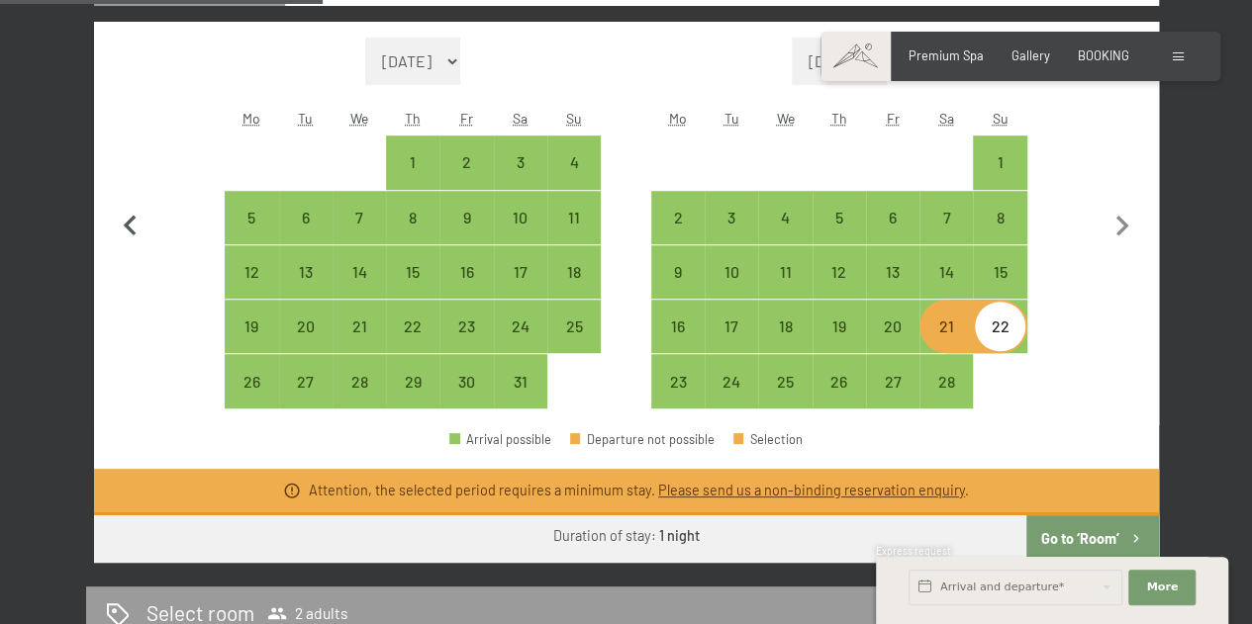
click at [126, 251] on button "button" at bounding box center [131, 224] width 42 height 372
select select "2025-12-01"
select select "2026-01-01"
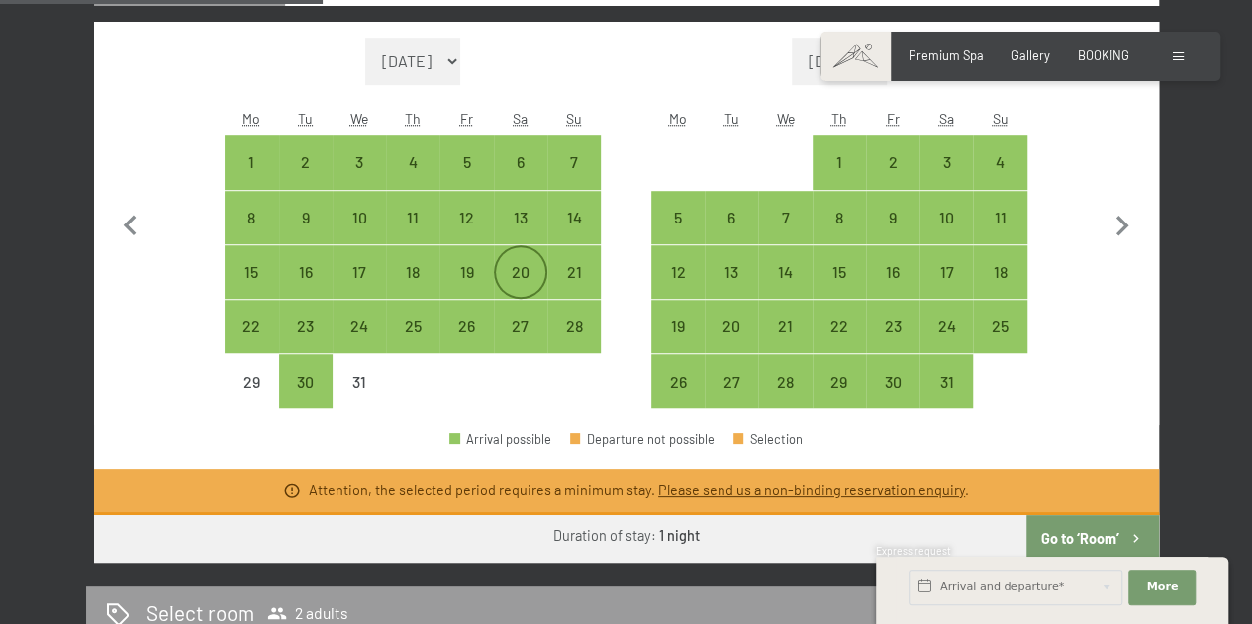
click at [521, 257] on div "20" at bounding box center [520, 271] width 49 height 49
select select "2025-12-01"
select select "2026-01-01"
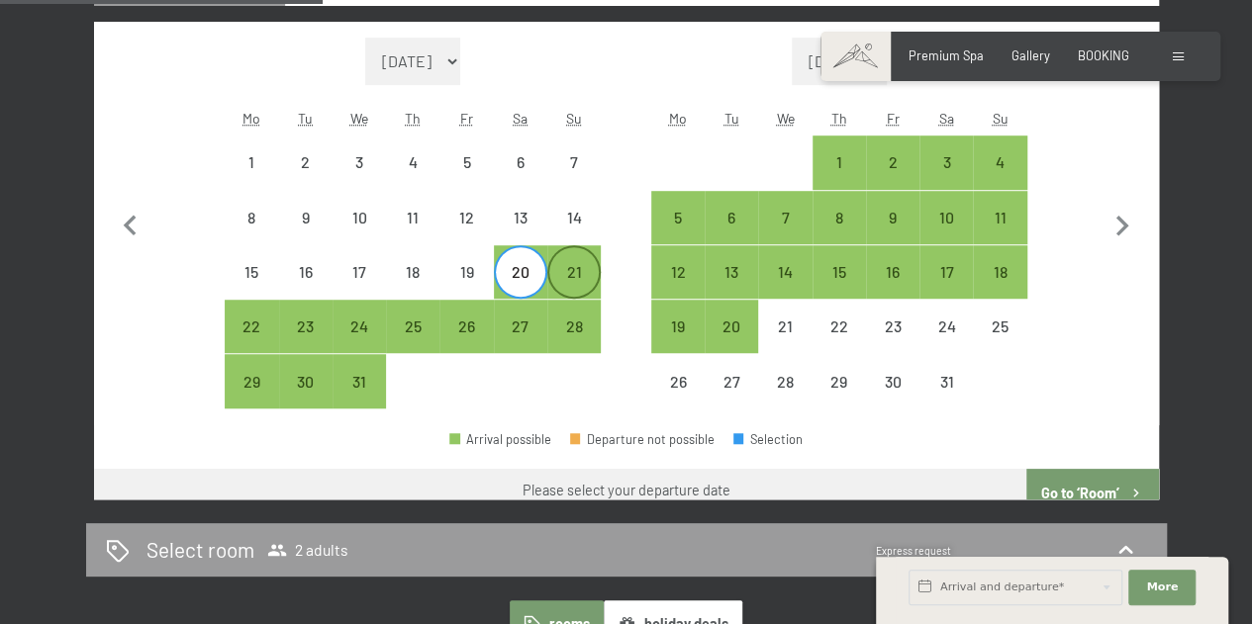
click at [576, 266] on div "21" at bounding box center [573, 288] width 49 height 49
select select "2025-12-01"
select select "2026-01-01"
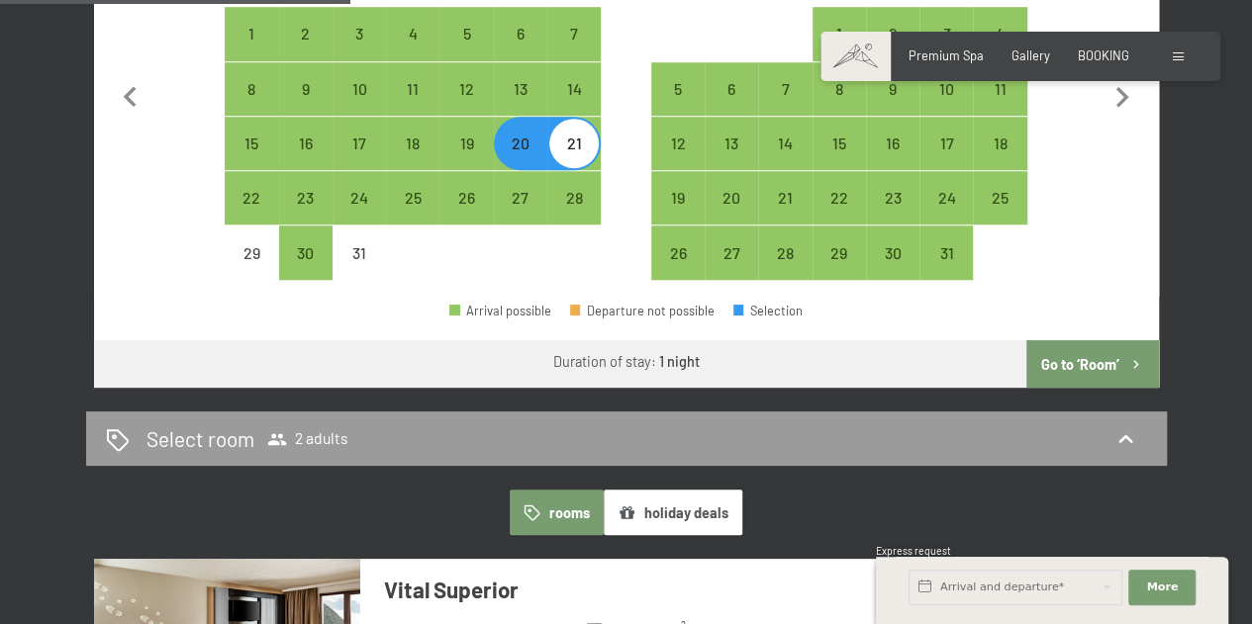
scroll to position [709, 0]
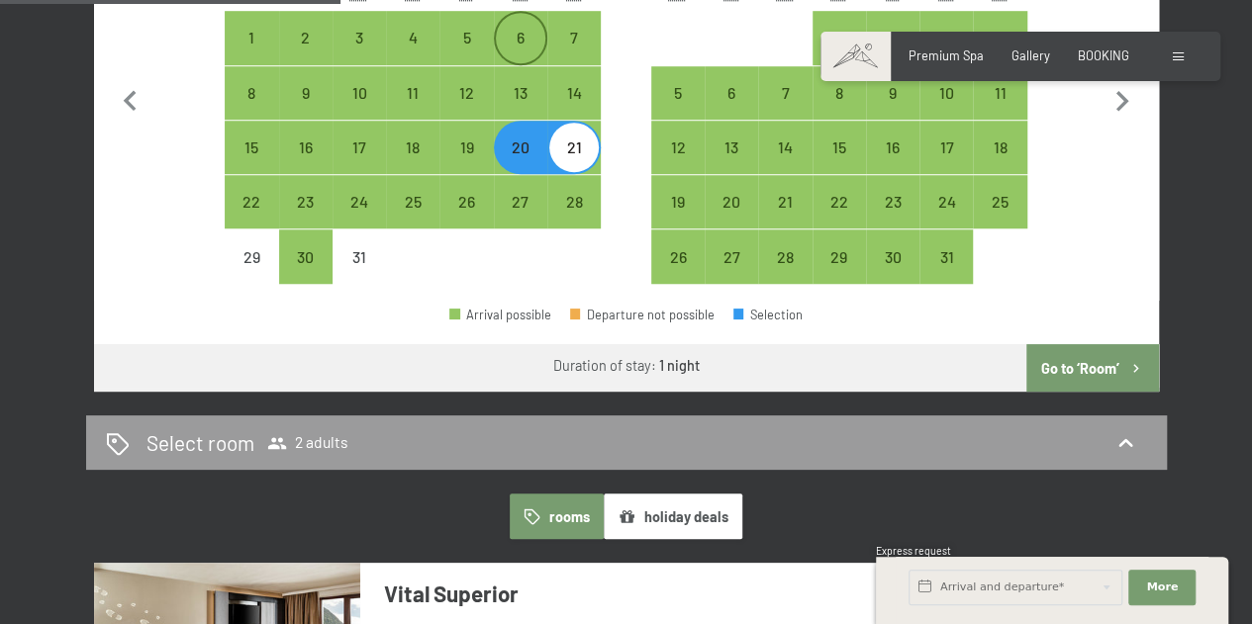
click at [522, 39] on div "6" at bounding box center [520, 54] width 49 height 49
select select "2025-12-01"
select select "2026-01-01"
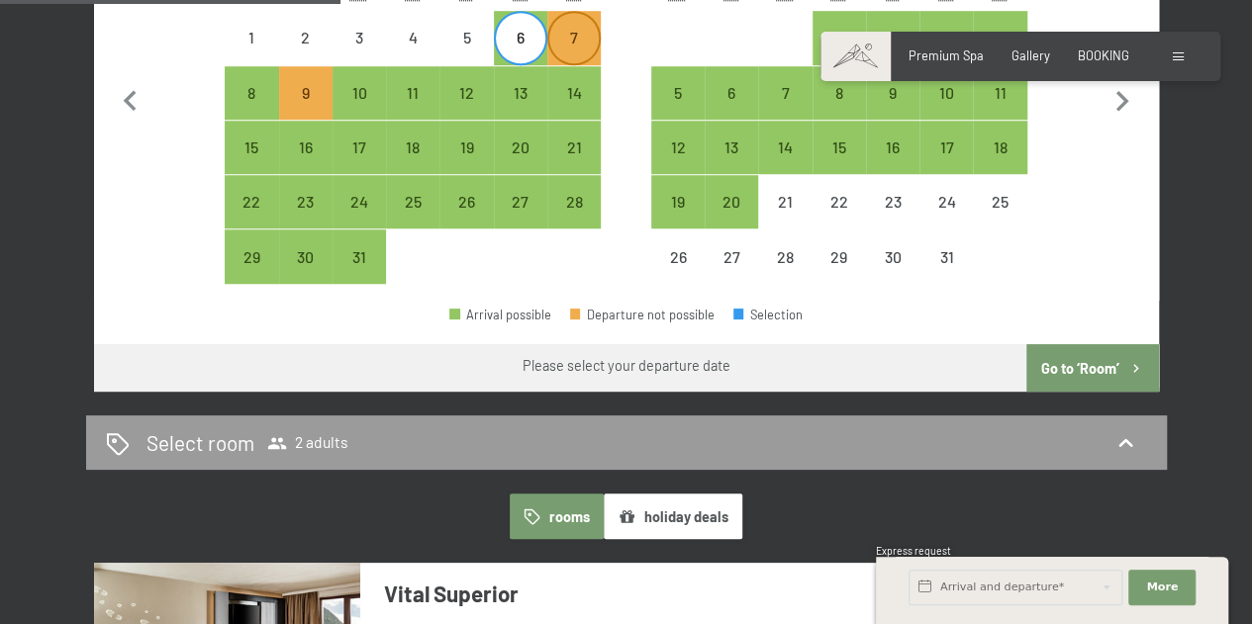
click at [561, 37] on div "7" at bounding box center [573, 54] width 49 height 49
select select "2025-12-01"
select select "2026-01-01"
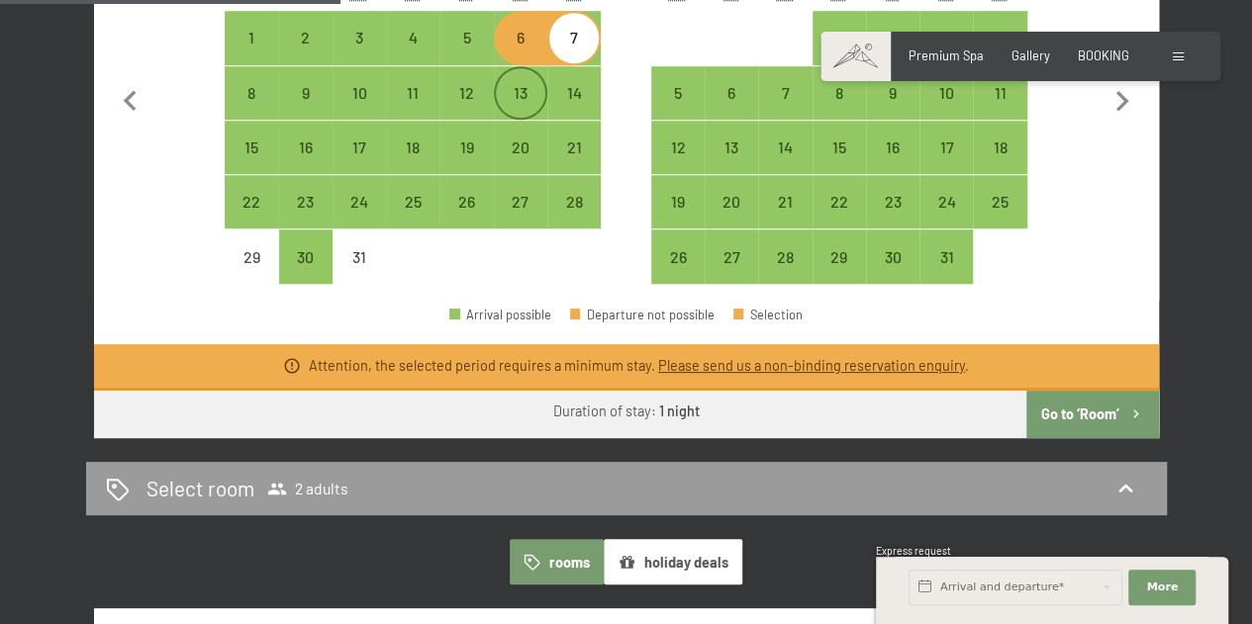
click at [532, 85] on div "13" at bounding box center [520, 109] width 49 height 49
select select "2025-12-01"
select select "2026-01-01"
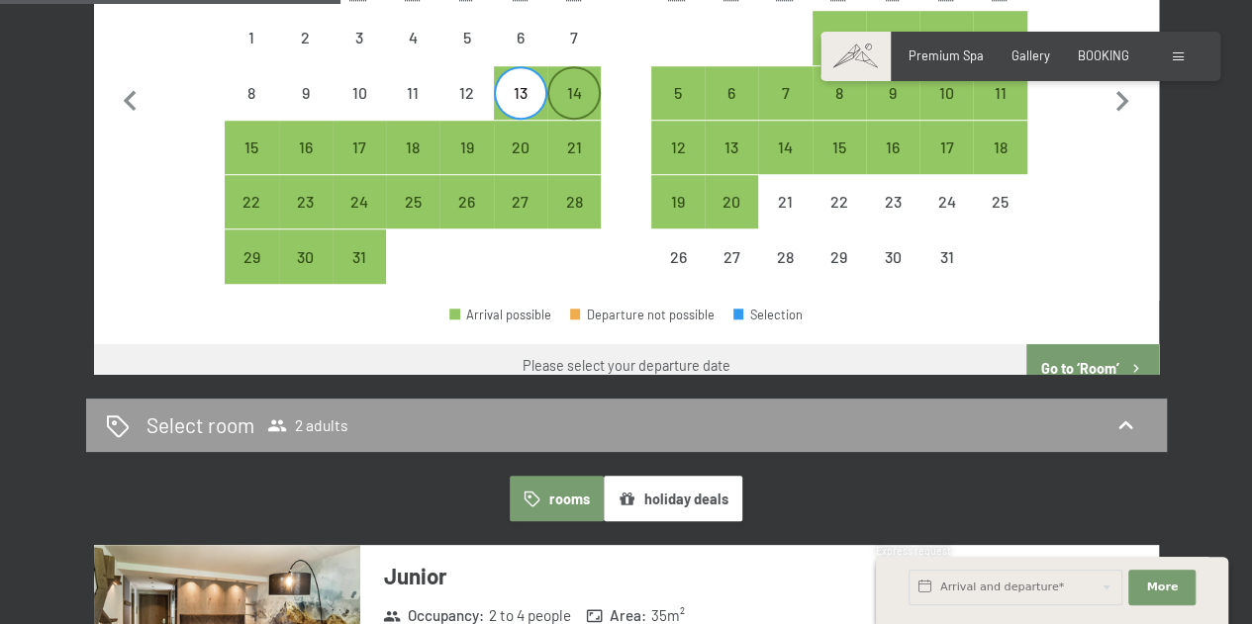
click at [578, 100] on div "14" at bounding box center [573, 109] width 49 height 49
select select "2025-12-01"
select select "2026-01-01"
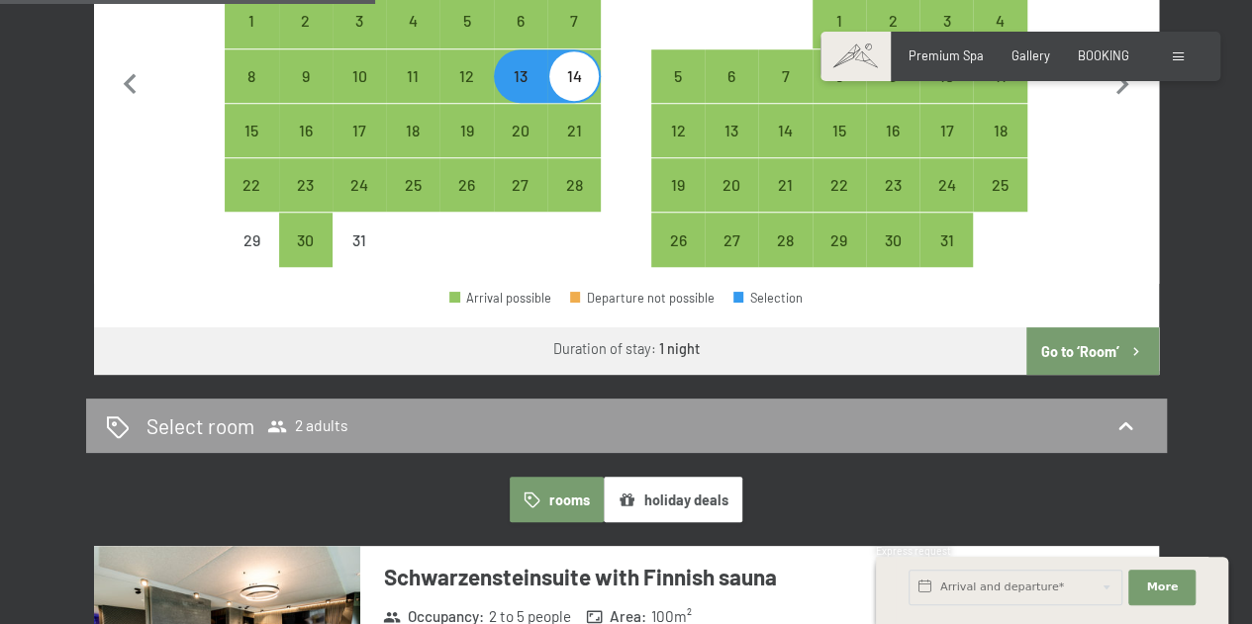
scroll to position [667, 0]
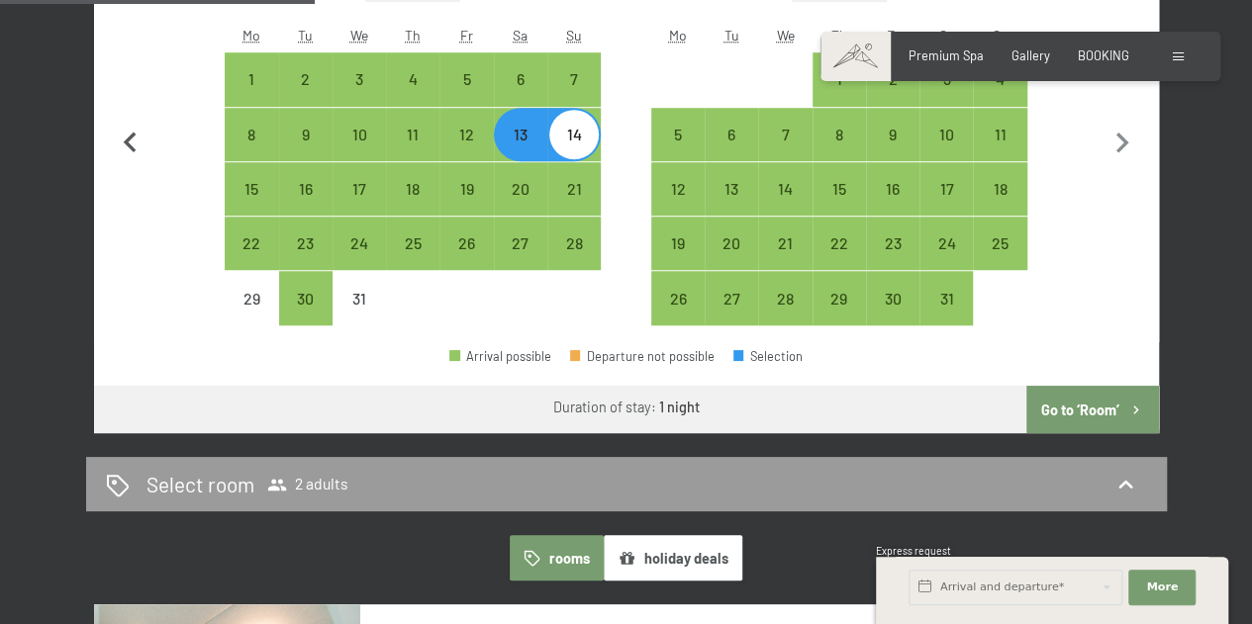
click at [132, 136] on icon "button" at bounding box center [130, 142] width 13 height 21
select select "2025-11-01"
select select "2025-12-01"
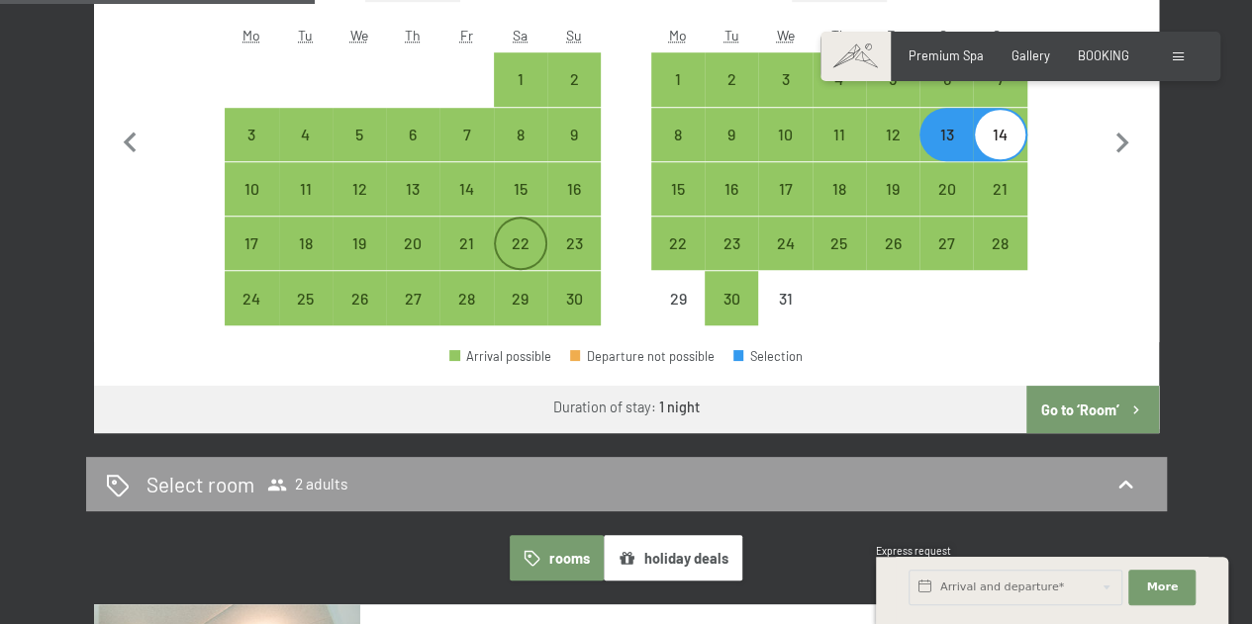
click at [521, 230] on div "22" at bounding box center [520, 243] width 49 height 49
select select "2025-11-01"
select select "2025-12-01"
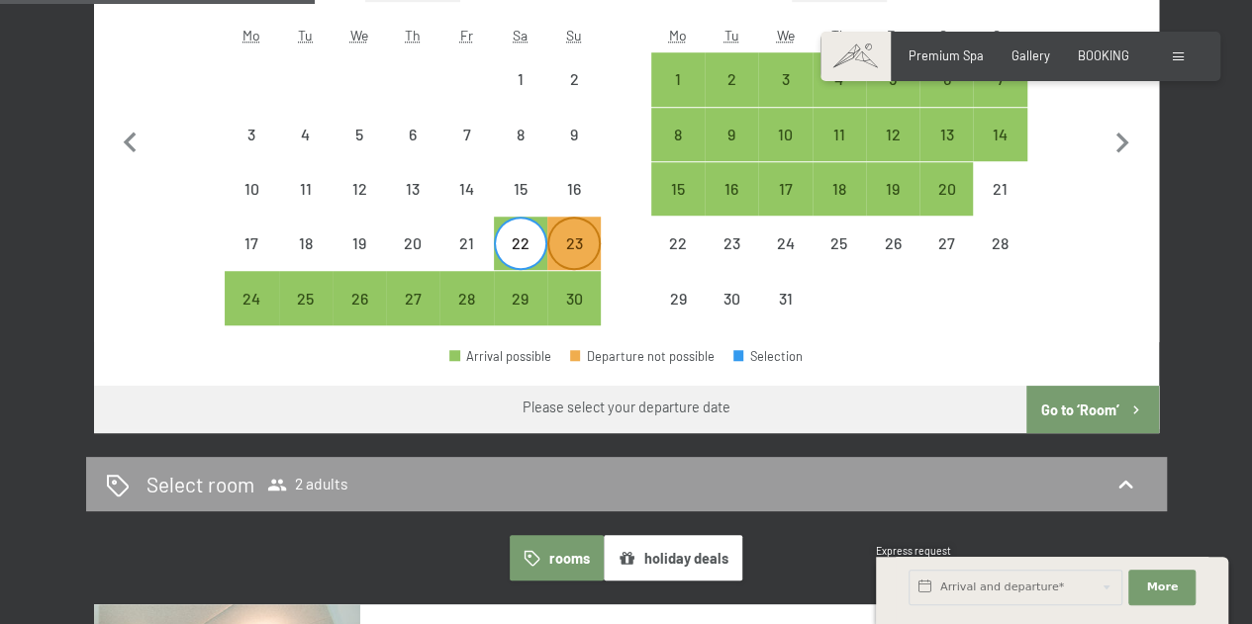
click at [566, 236] on div "23" at bounding box center [573, 260] width 49 height 49
select select "2025-11-01"
select select "2025-12-01"
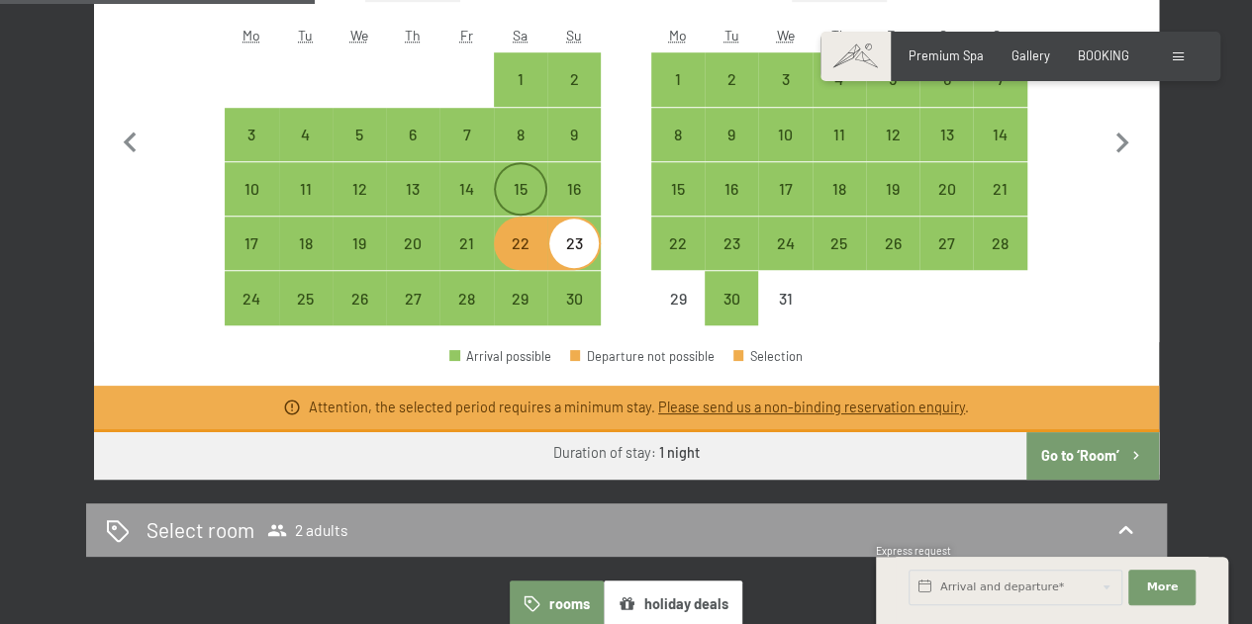
click at [544, 197] on div "15" at bounding box center [520, 205] width 49 height 49
select select "2025-11-01"
select select "2025-12-01"
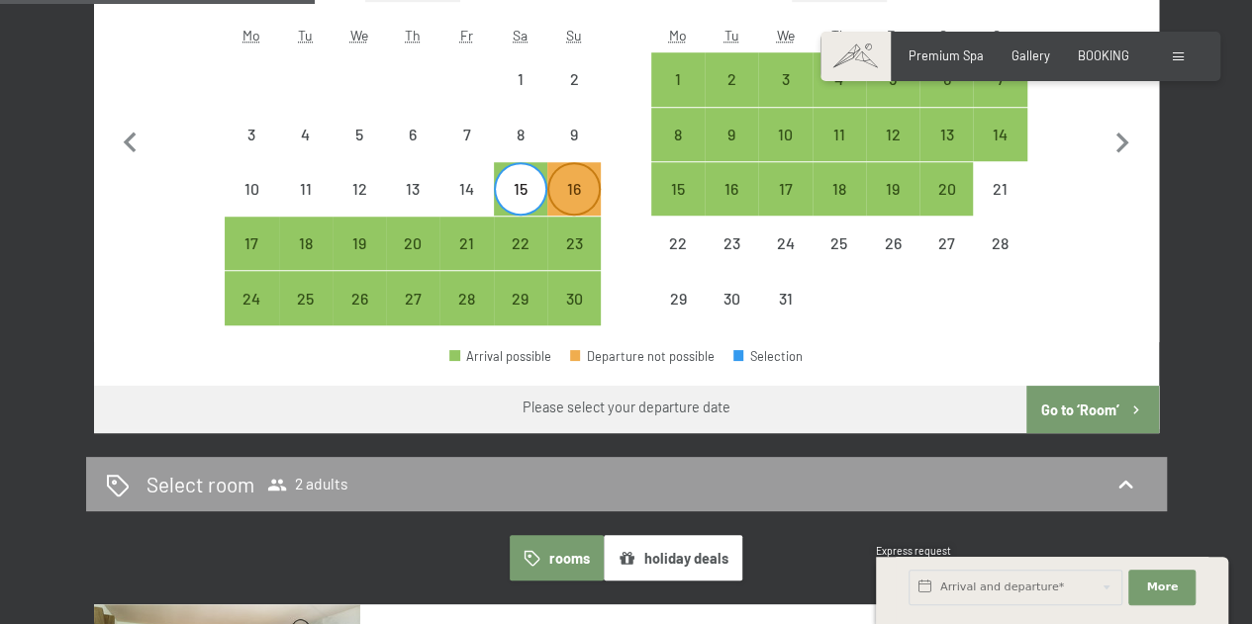
click at [569, 193] on div "16" at bounding box center [573, 205] width 49 height 49
select select "2025-11-01"
select select "2025-12-01"
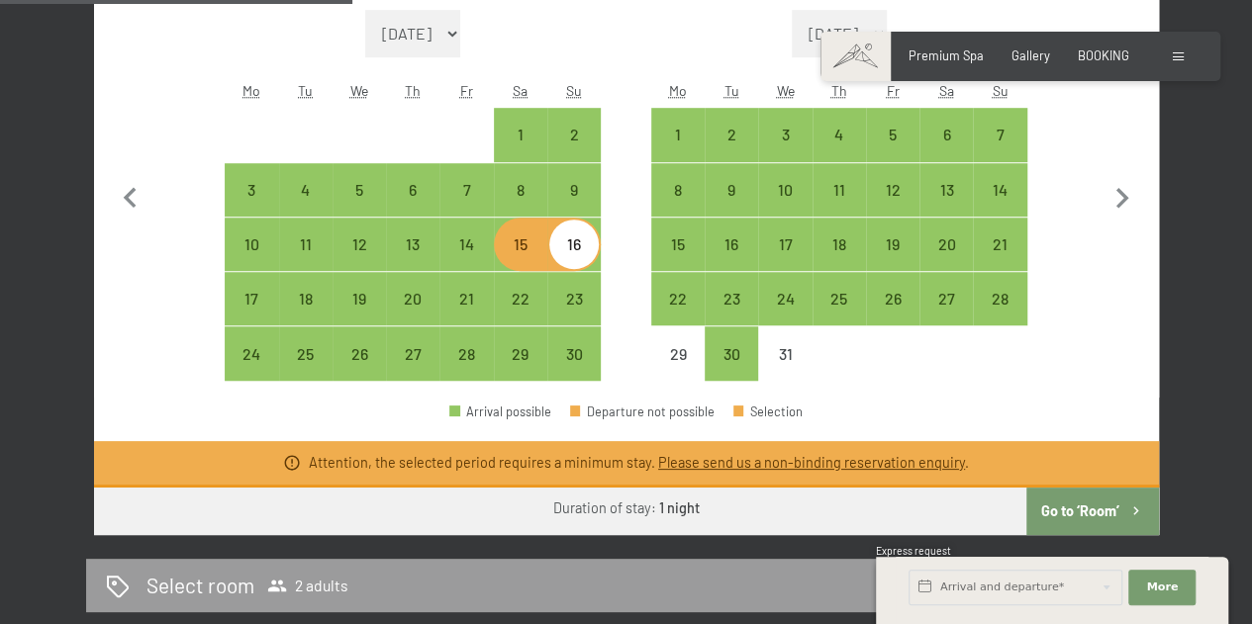
scroll to position [566, 0]
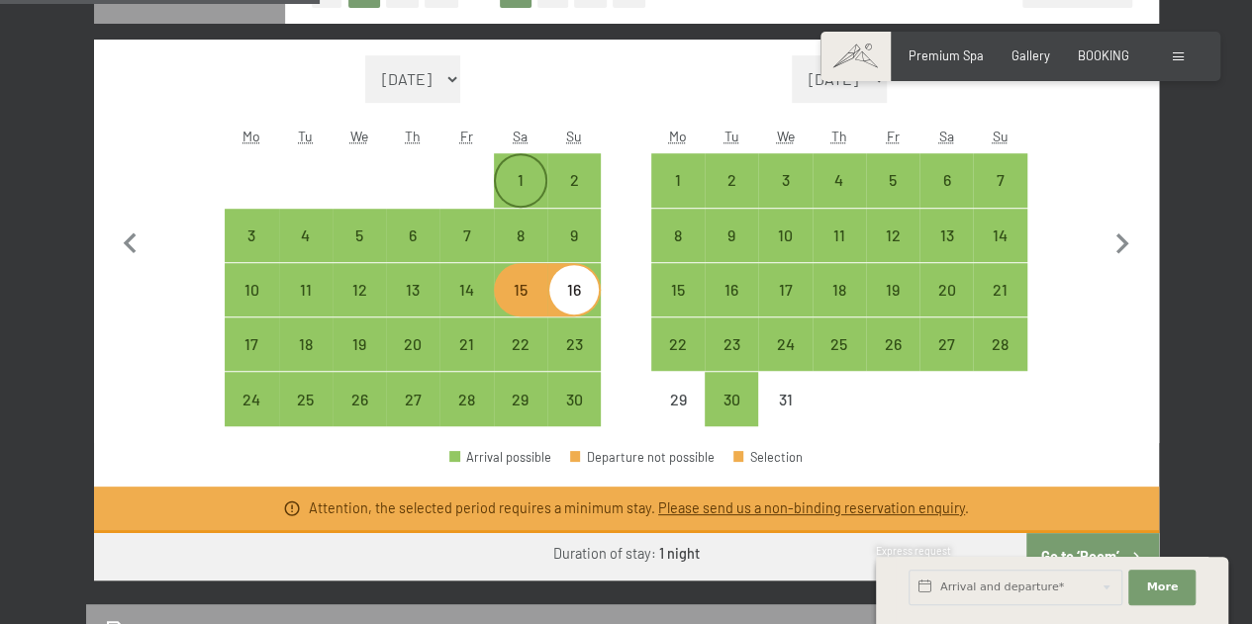
click at [507, 196] on div "1" at bounding box center [520, 196] width 49 height 49
select select "2025-11-01"
select select "2025-12-01"
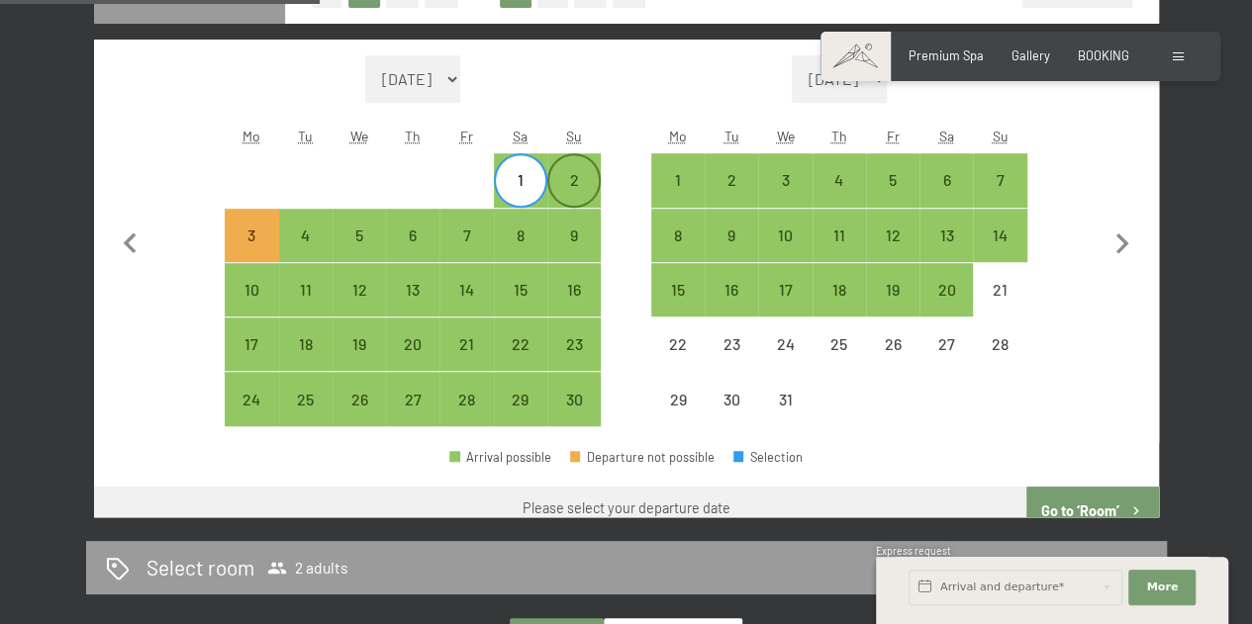
click at [573, 185] on div "2" at bounding box center [573, 196] width 49 height 49
select select "2025-11-01"
select select "2025-12-01"
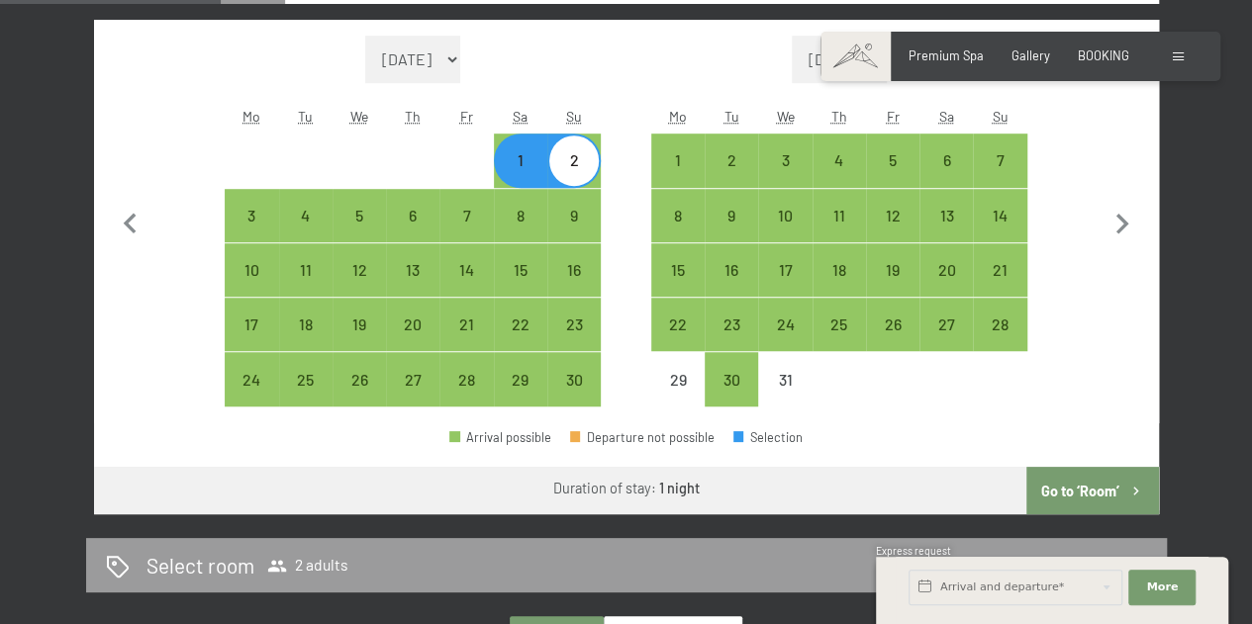
scroll to position [543, 0]
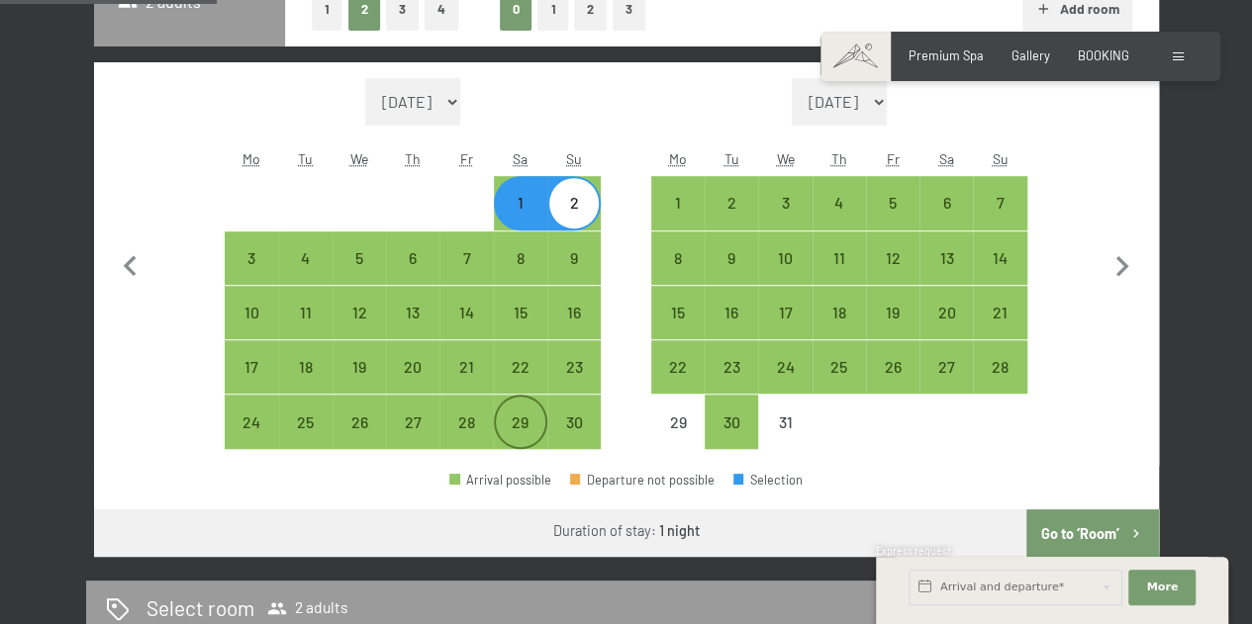
click at [508, 424] on div "29" at bounding box center [520, 439] width 49 height 49
select select "2025-11-01"
select select "2025-12-01"
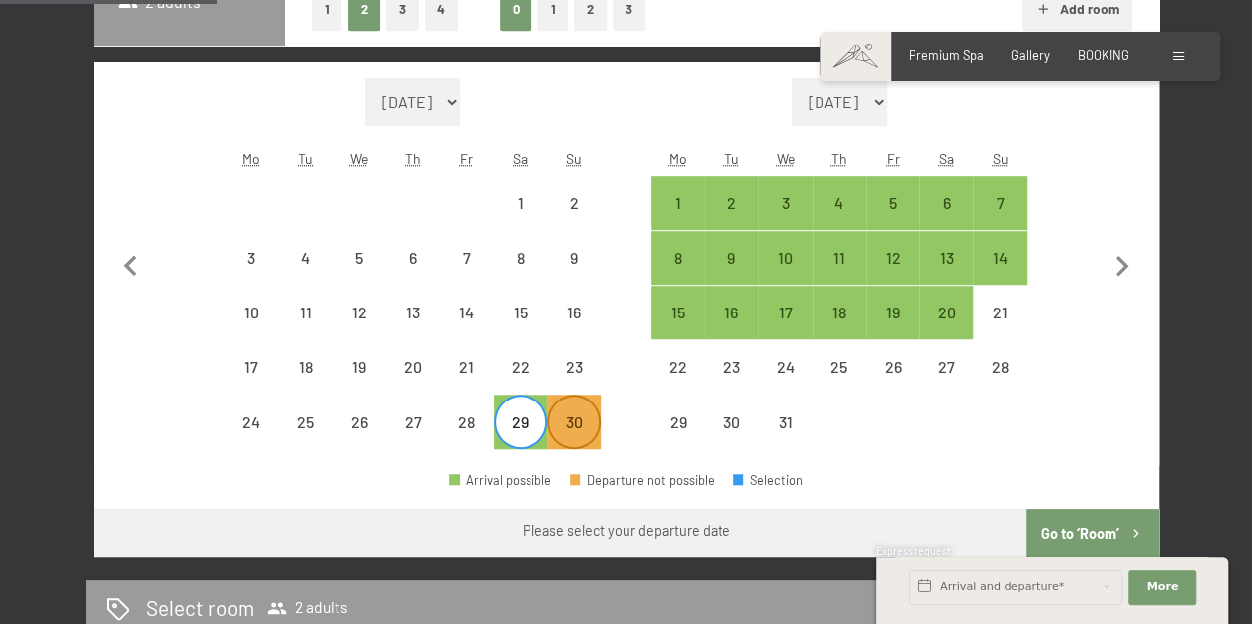
click at [573, 430] on div "30" at bounding box center [573, 439] width 49 height 49
select select "2025-11-01"
select select "2025-12-01"
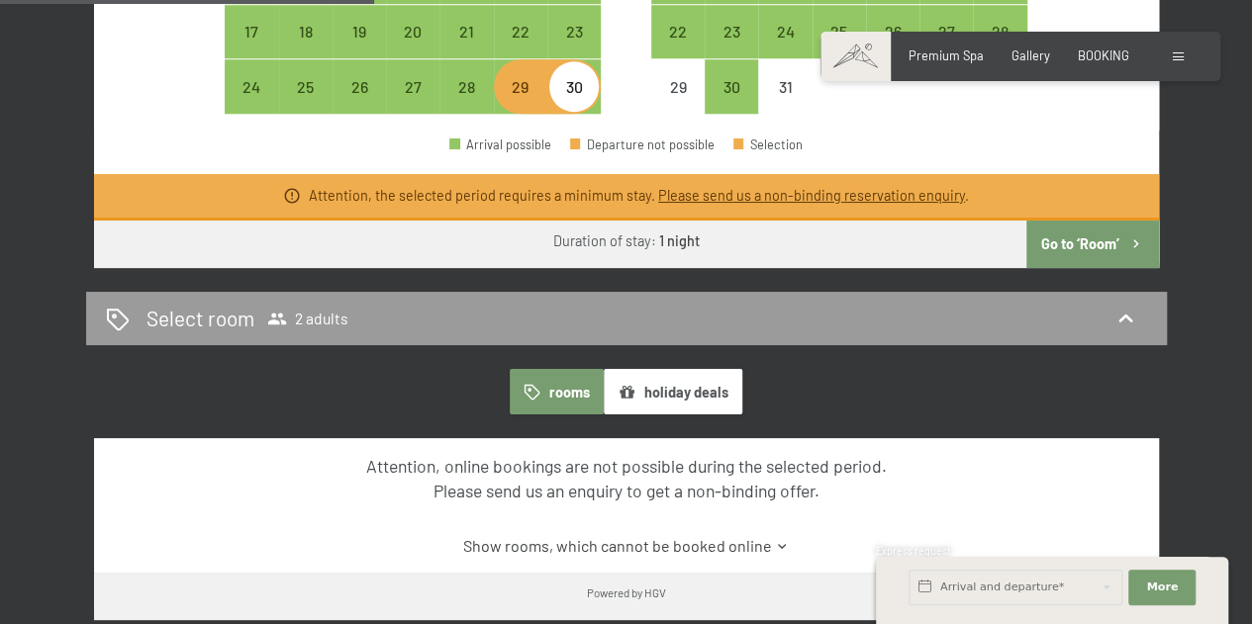
scroll to position [596, 0]
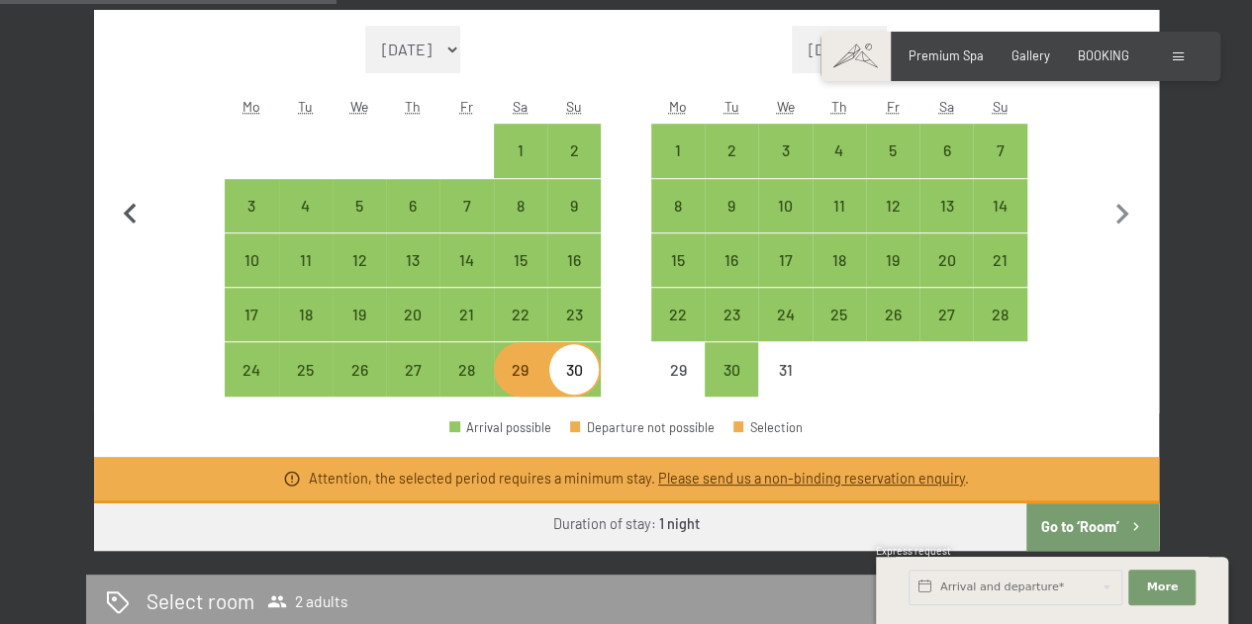
click at [131, 215] on icon "button" at bounding box center [131, 215] width 42 height 42
select select "2025-10-01"
select select "2025-11-01"
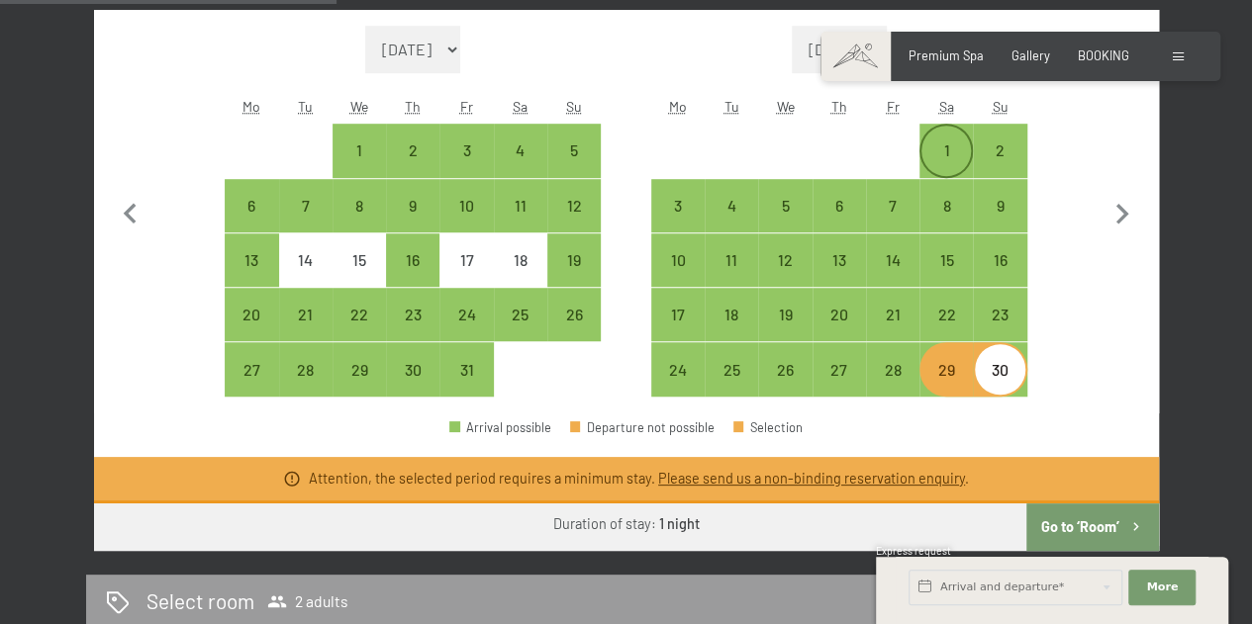
click at [943, 152] on div "1" at bounding box center [945, 167] width 49 height 49
select select "2025-10-01"
select select "2025-11-01"
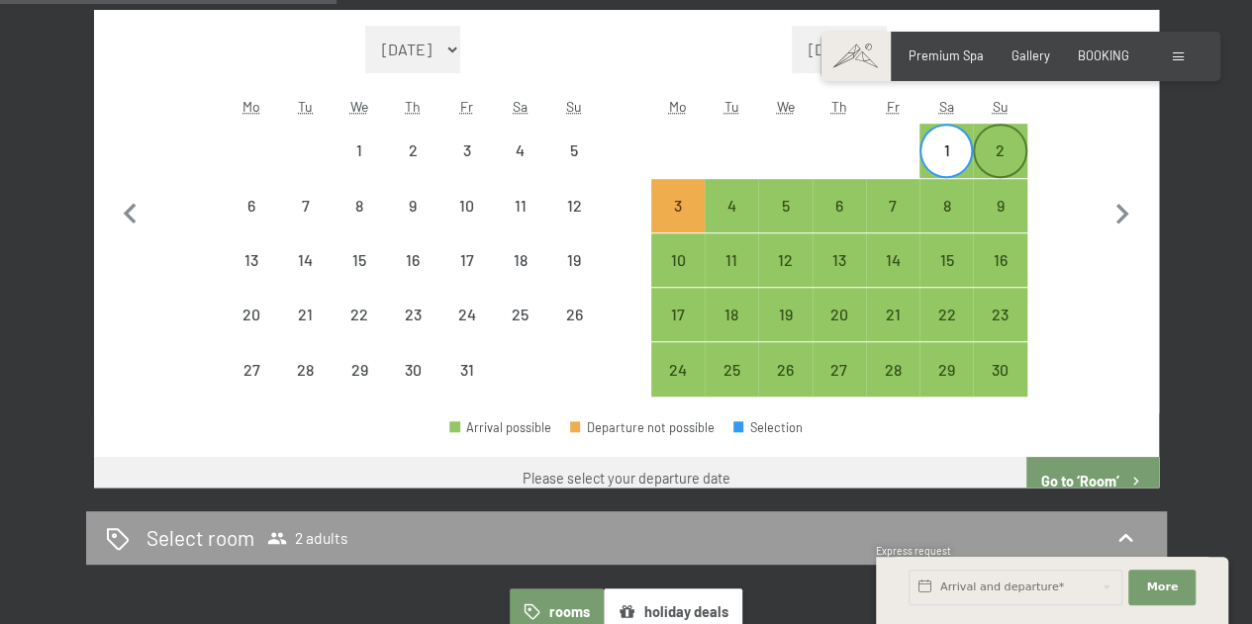
click at [989, 147] on div "2" at bounding box center [999, 167] width 49 height 49
select select "2025-10-01"
select select "2025-11-01"
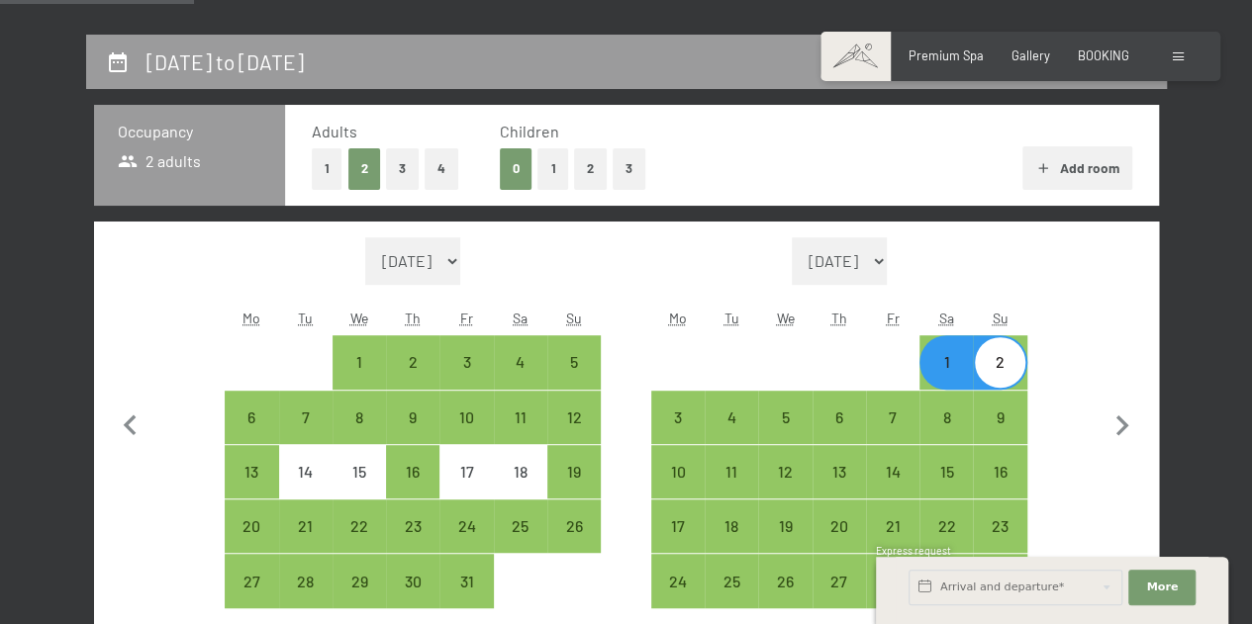
scroll to position [358, 0]
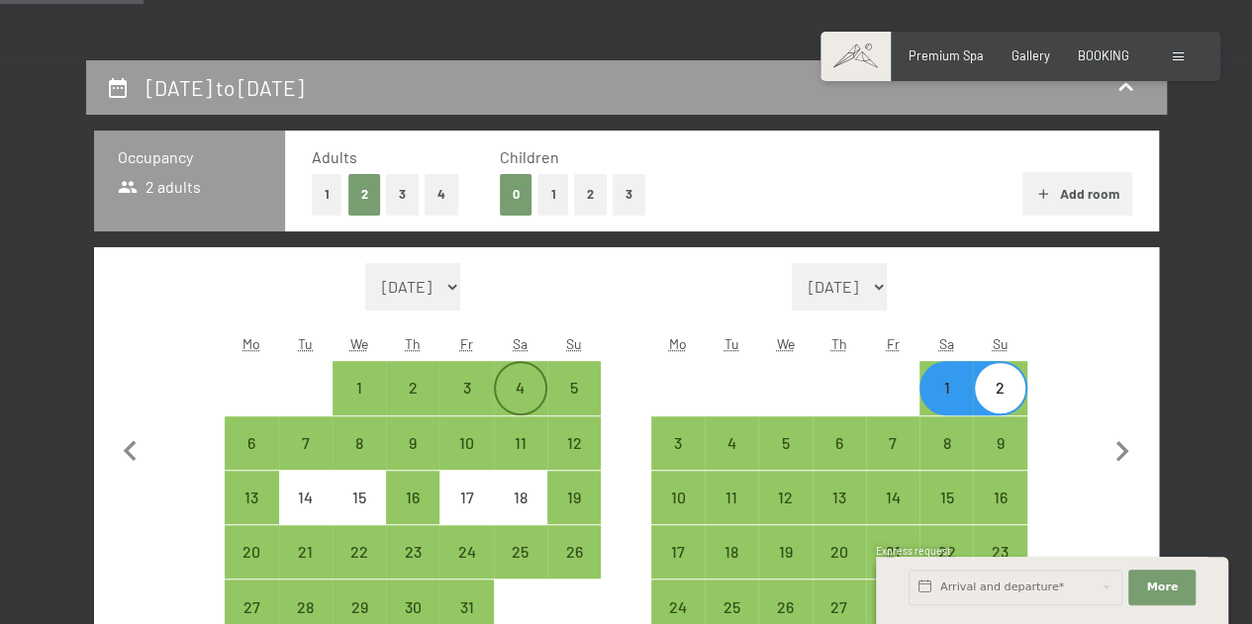
click at [521, 397] on div "4" at bounding box center [520, 404] width 49 height 49
select select "2025-10-01"
select select "2025-11-01"
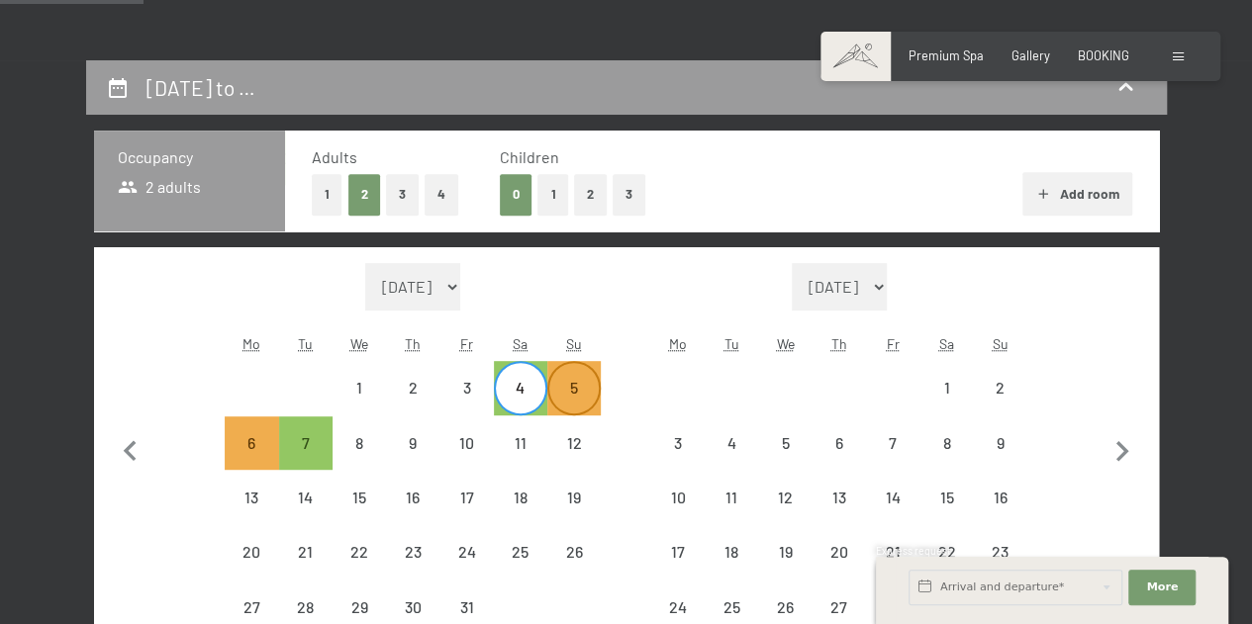
click at [584, 399] on div "5" at bounding box center [573, 404] width 49 height 49
select select "2025-10-01"
select select "2025-11-01"
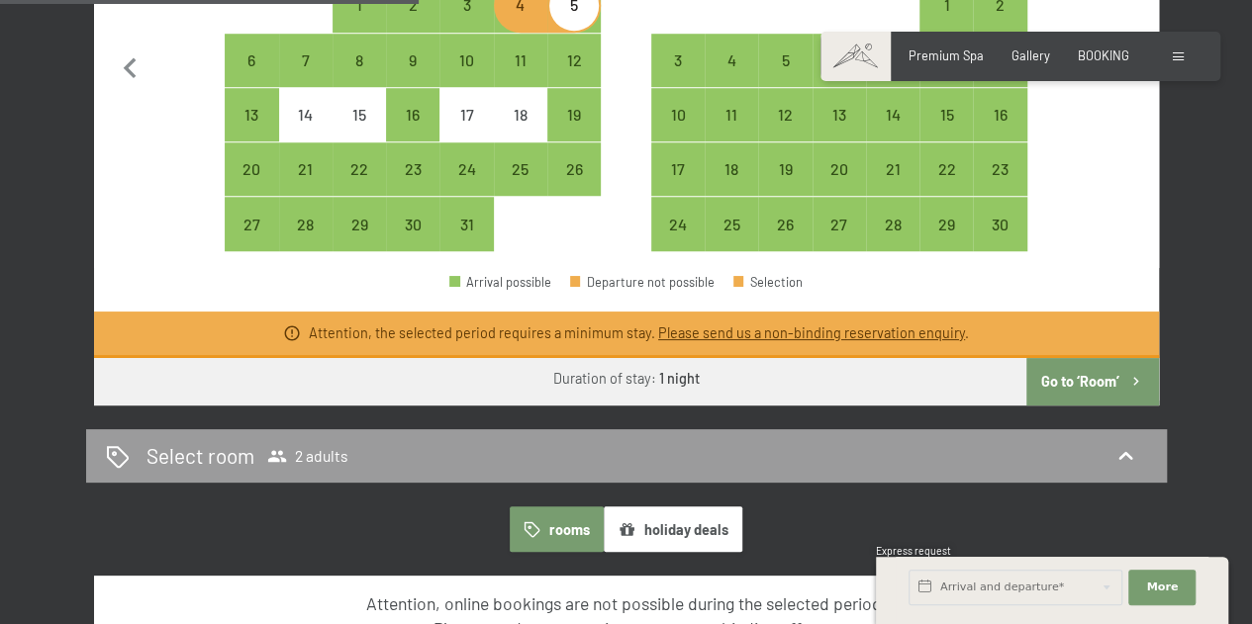
scroll to position [722, 0]
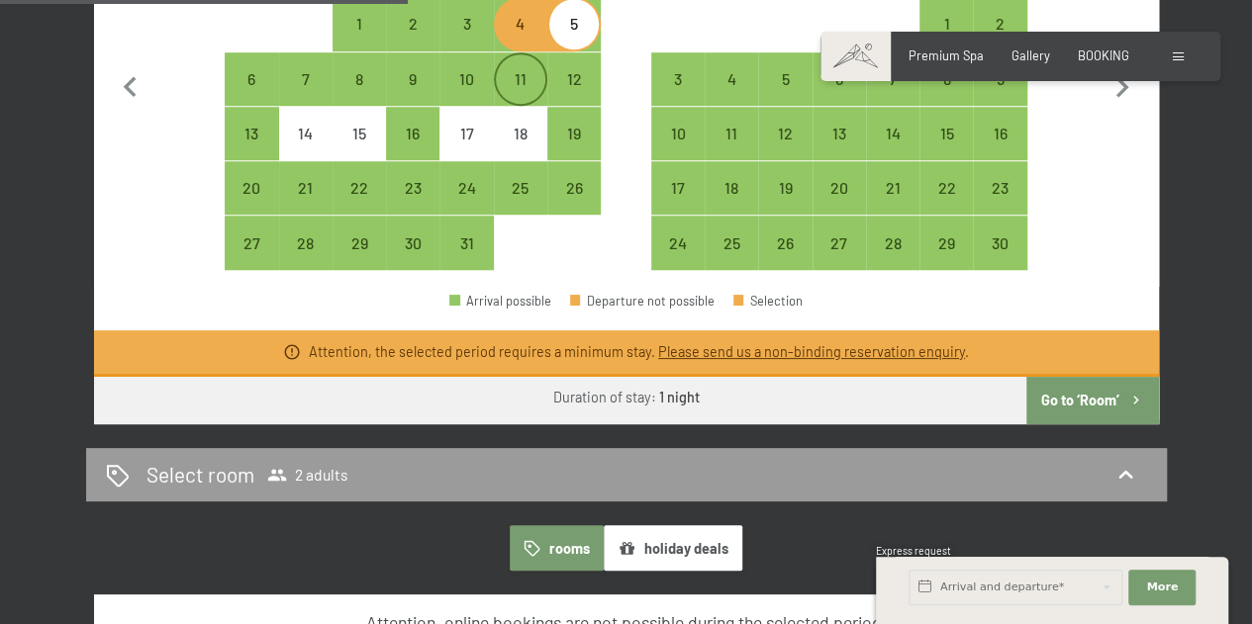
click at [527, 74] on div "11" at bounding box center [520, 95] width 49 height 49
select select "2025-10-01"
select select "2025-11-01"
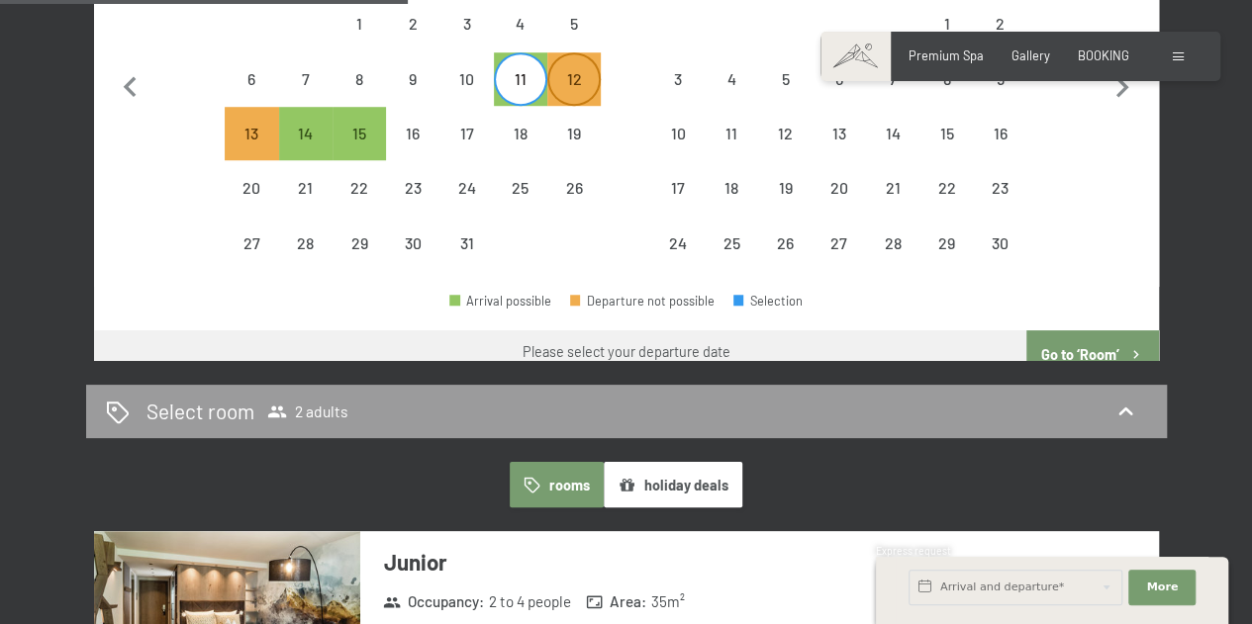
click at [568, 74] on div "12" at bounding box center [573, 95] width 49 height 49
select select "2025-10-01"
select select "2025-11-01"
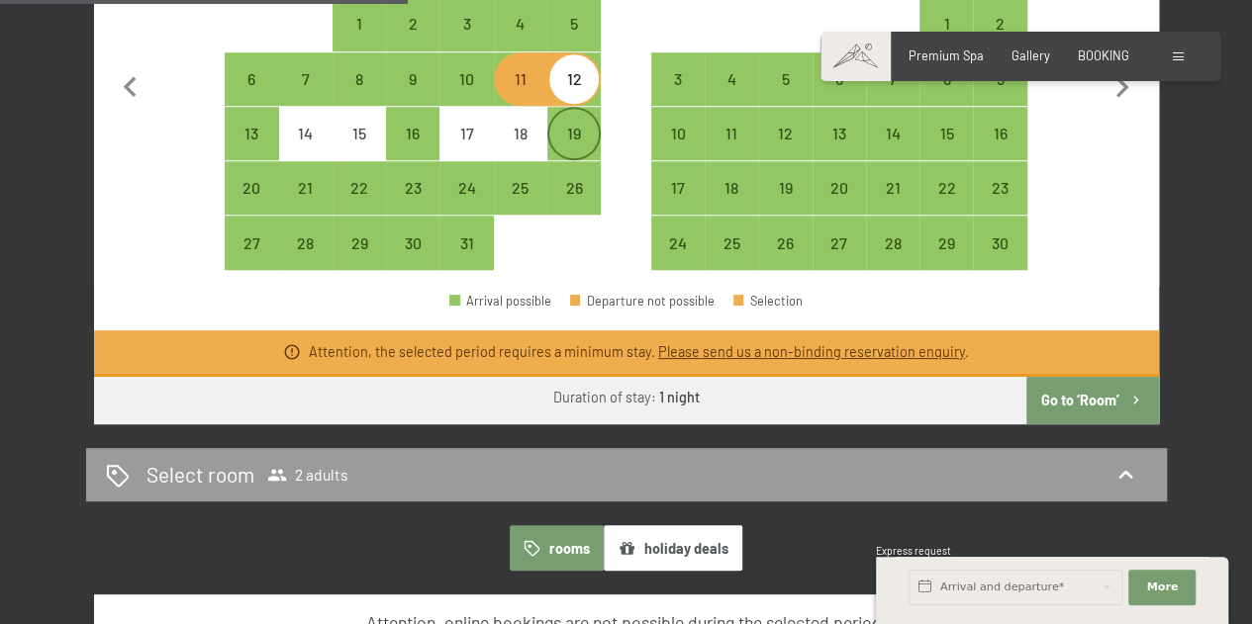
click at [566, 134] on div "19" at bounding box center [573, 150] width 49 height 49
select select "2025-10-01"
select select "2025-11-01"
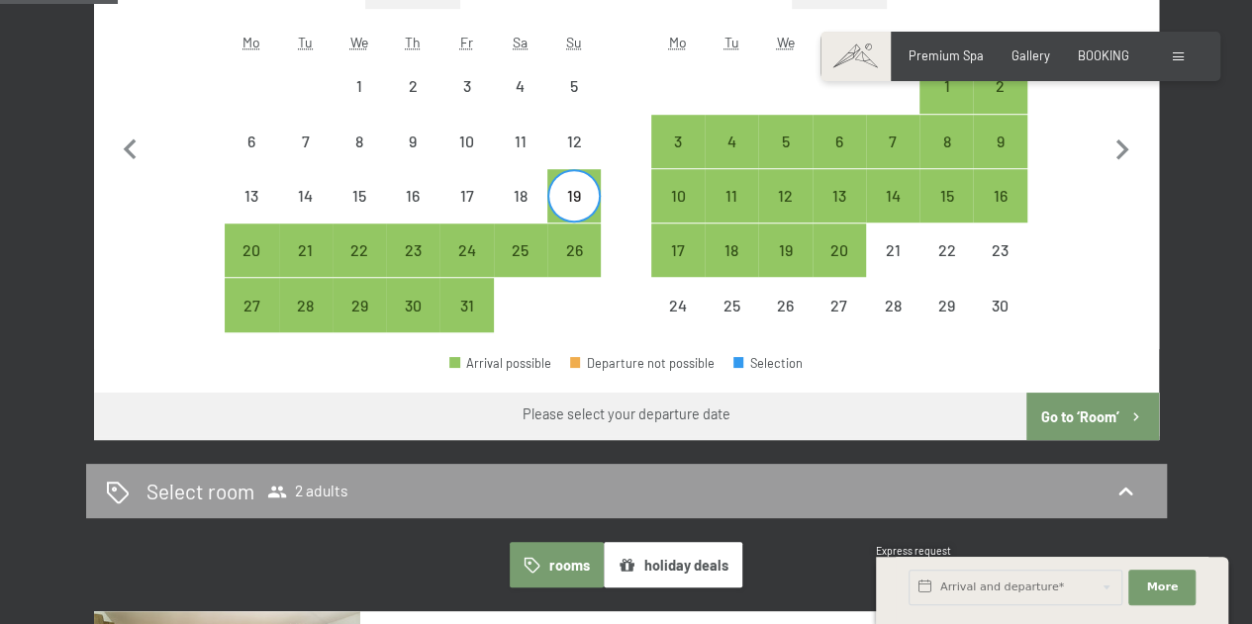
scroll to position [643, 0]
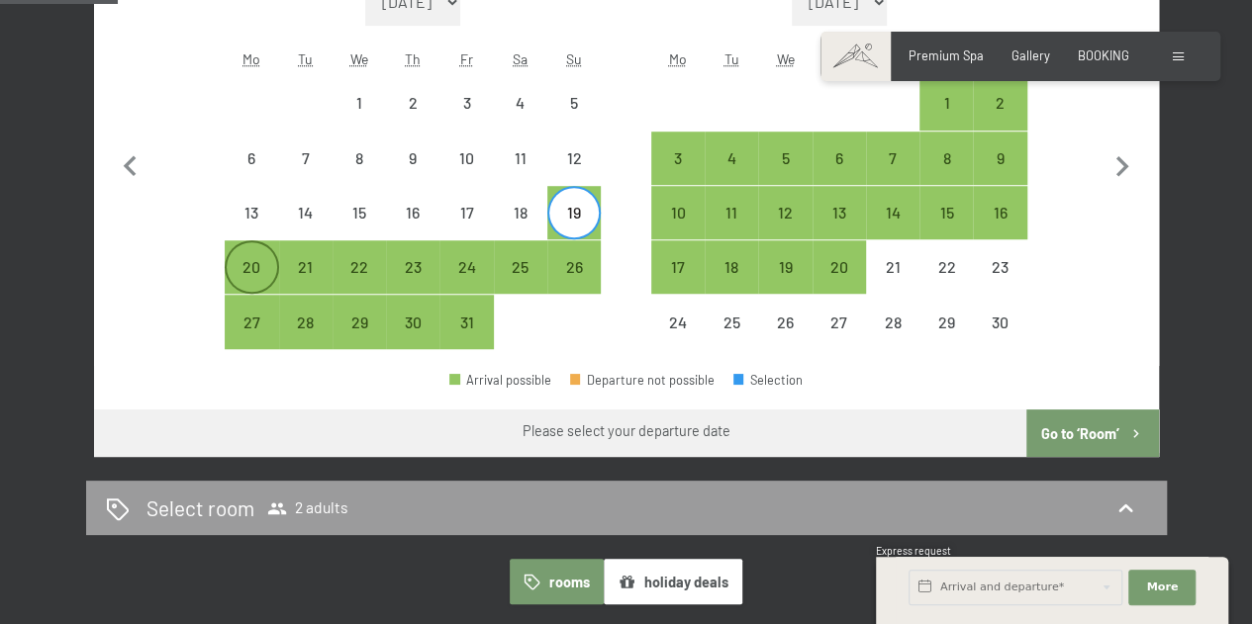
click at [243, 262] on div "20" at bounding box center [251, 283] width 49 height 49
select select "2025-10-01"
select select "2025-11-01"
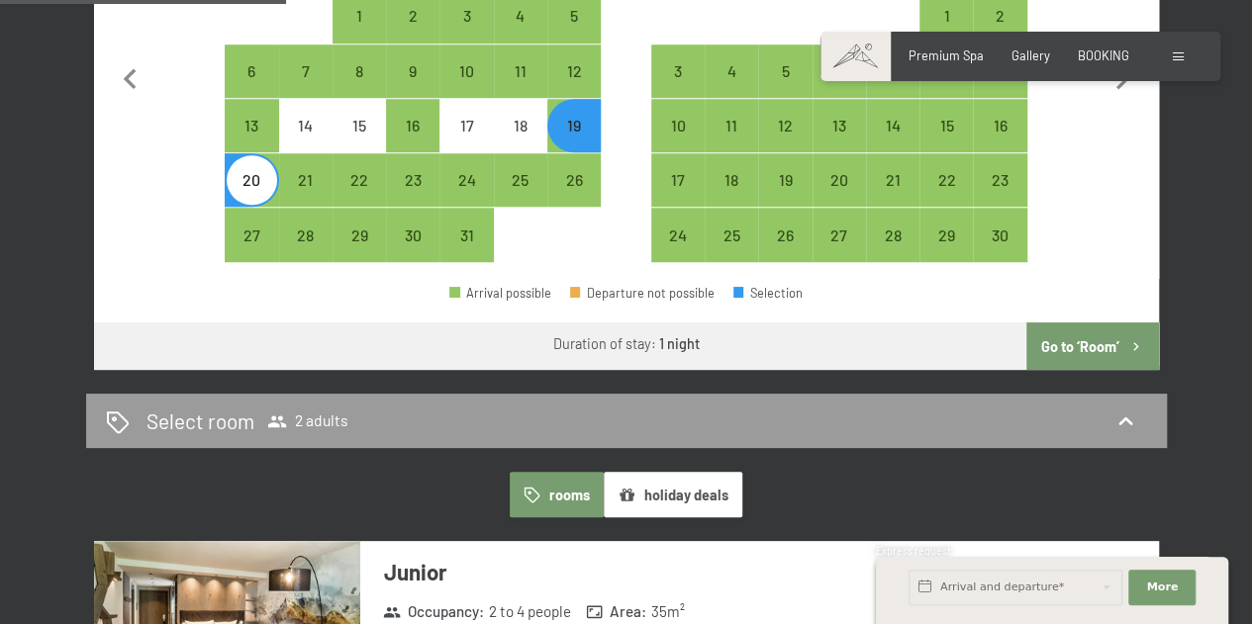
scroll to position [726, 0]
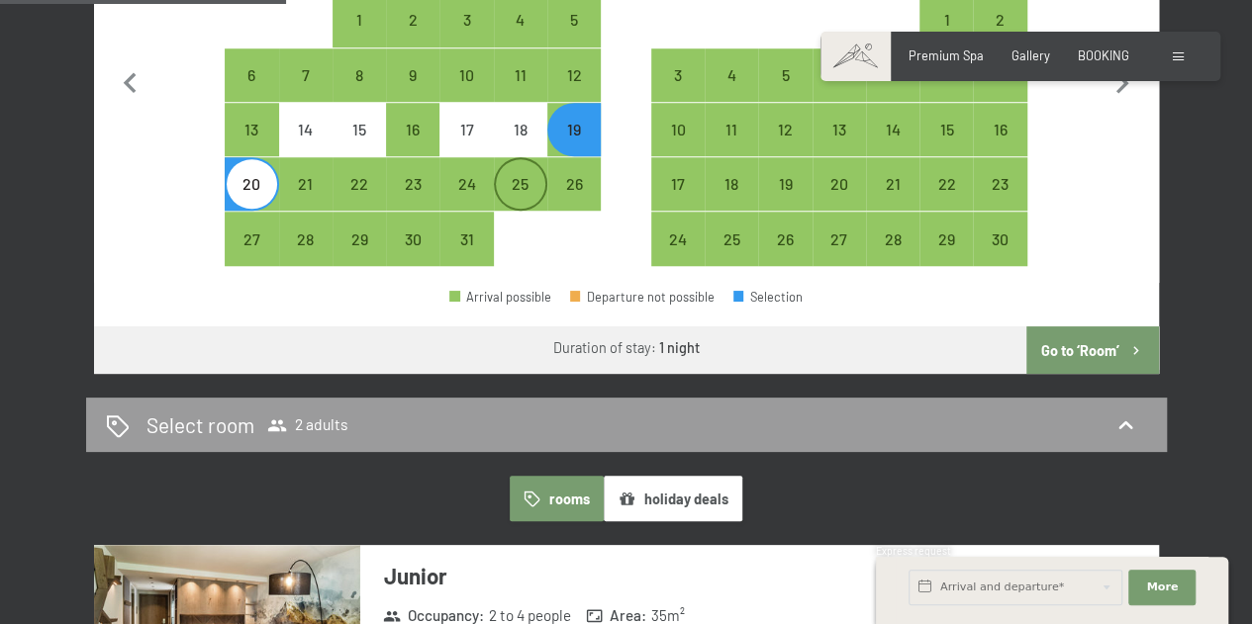
click at [511, 192] on div "25" at bounding box center [520, 200] width 49 height 49
select select "2025-10-01"
select select "2025-11-01"
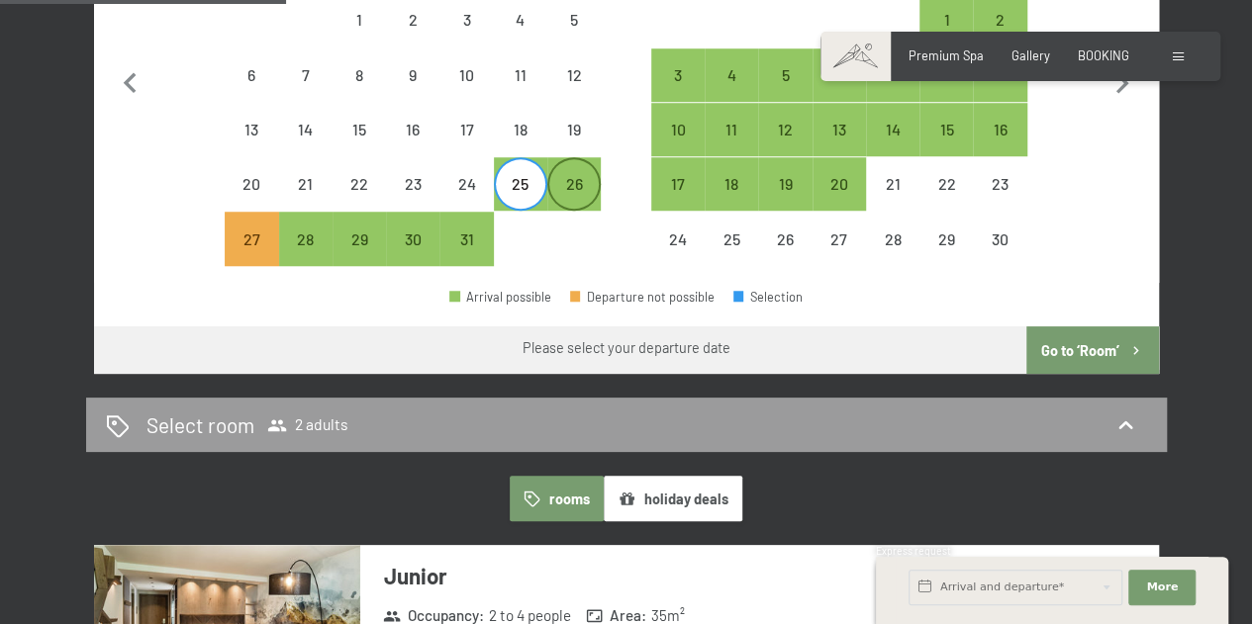
click at [567, 185] on div "26" at bounding box center [573, 200] width 49 height 49
select select "2025-10-01"
select select "2025-11-01"
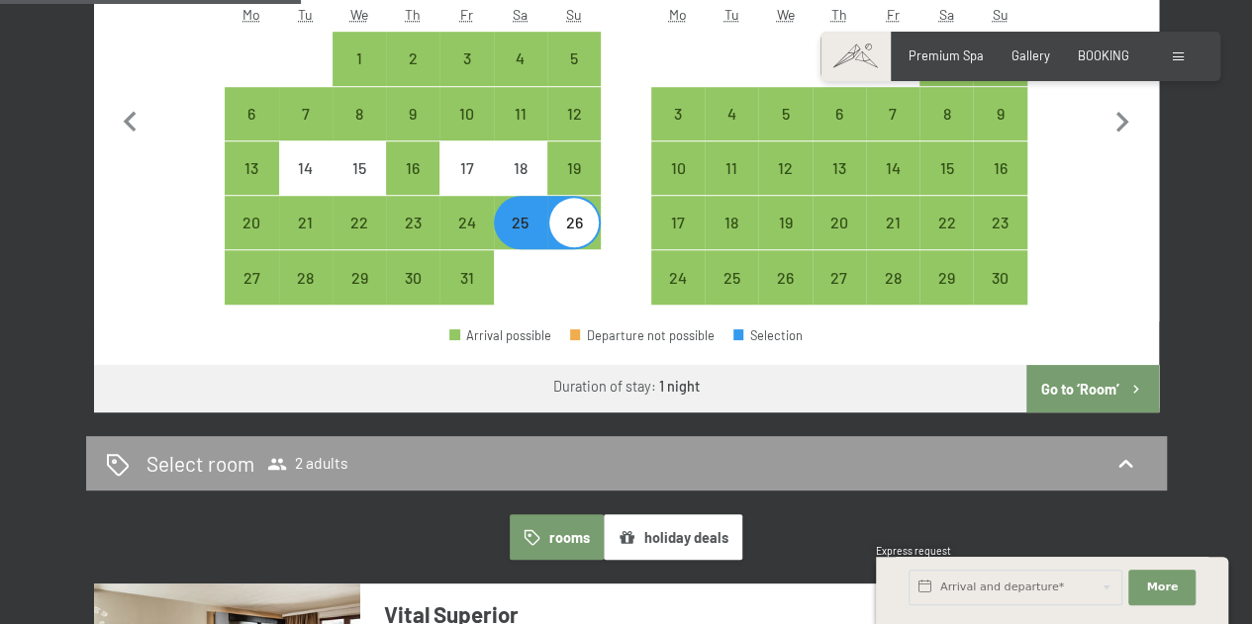
scroll to position [587, 0]
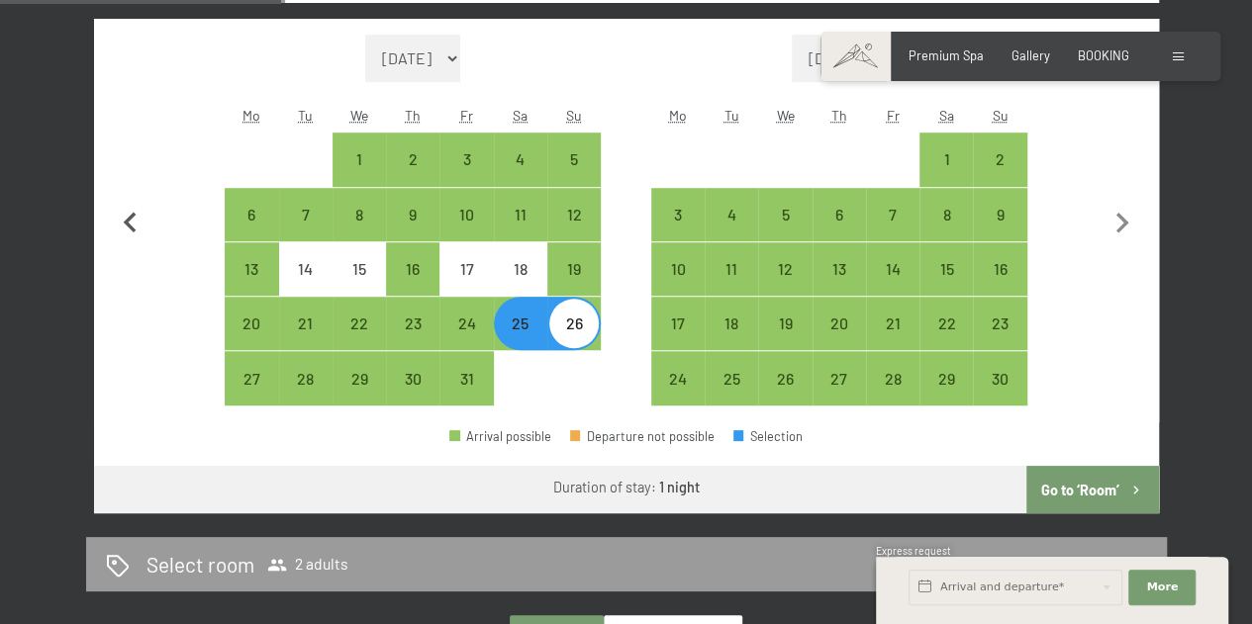
click at [140, 220] on icon "button" at bounding box center [131, 224] width 42 height 42
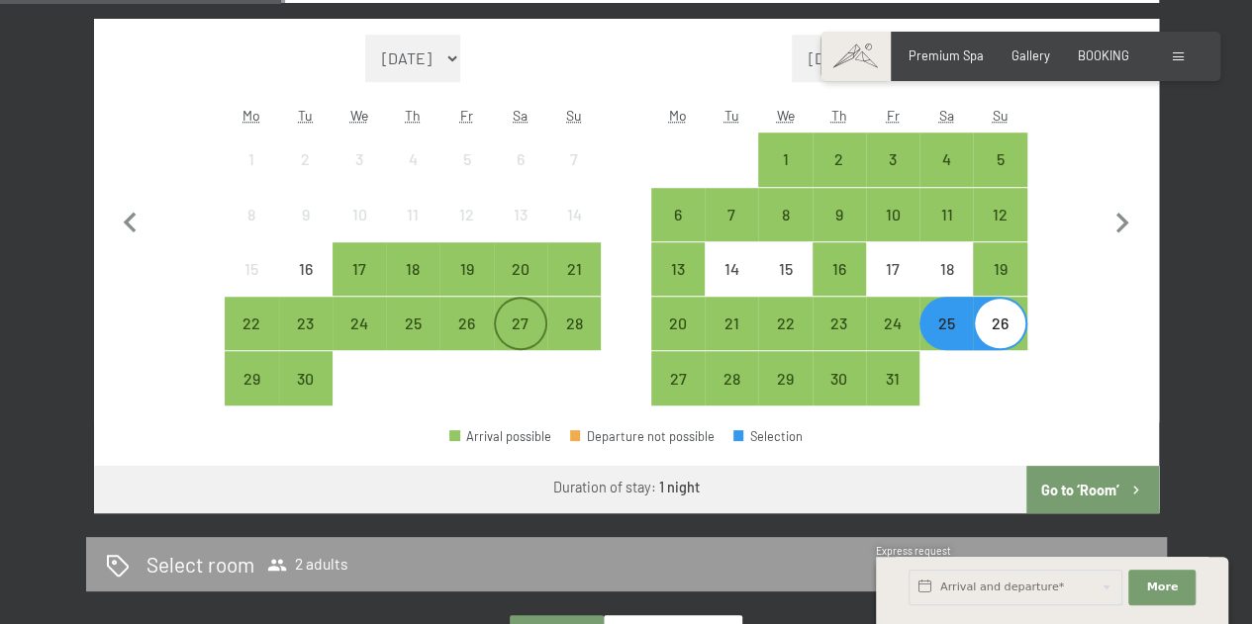
click at [523, 324] on div "27" at bounding box center [520, 340] width 49 height 49
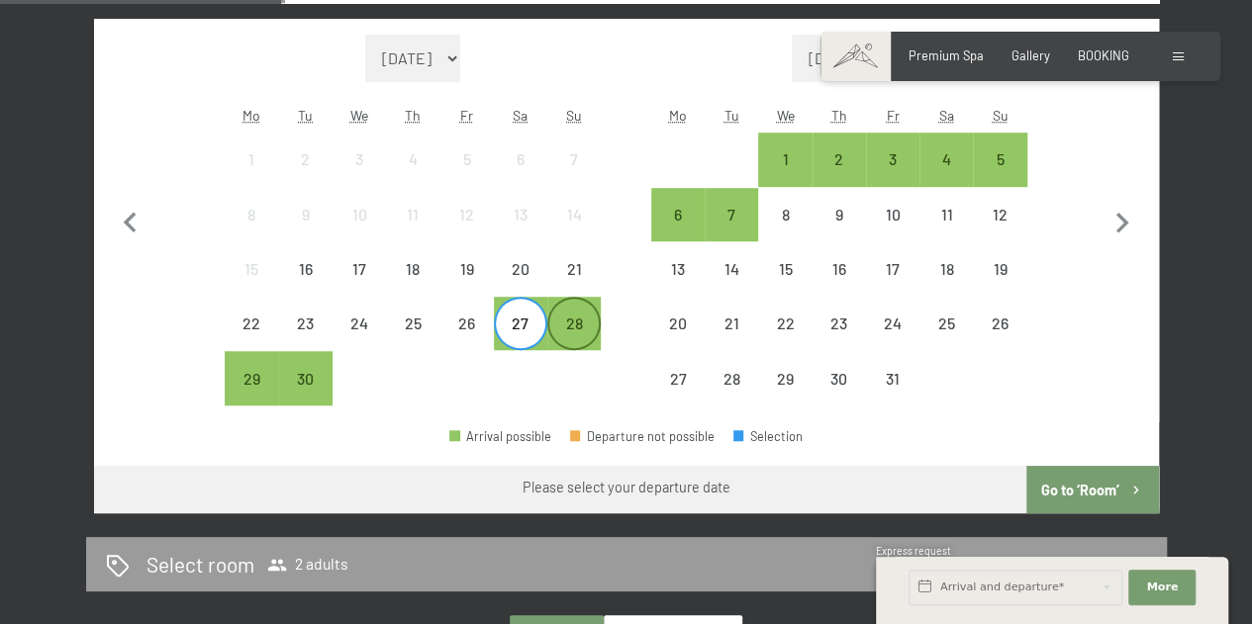
click at [567, 326] on div "28" at bounding box center [573, 340] width 49 height 49
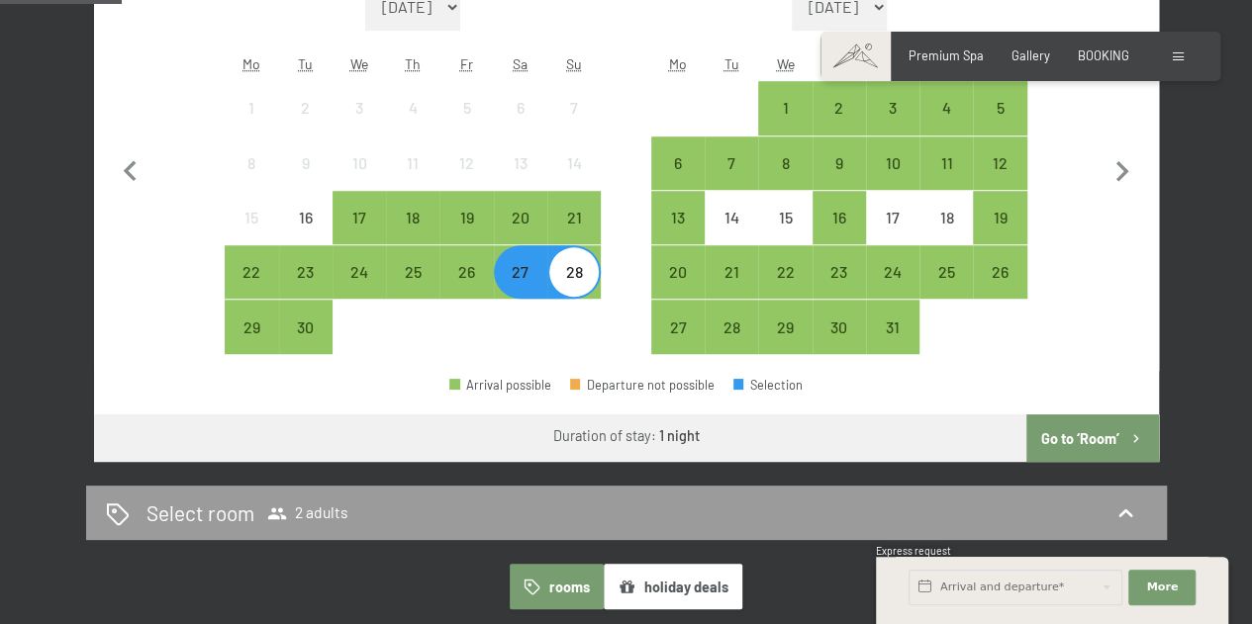
scroll to position [630, 0]
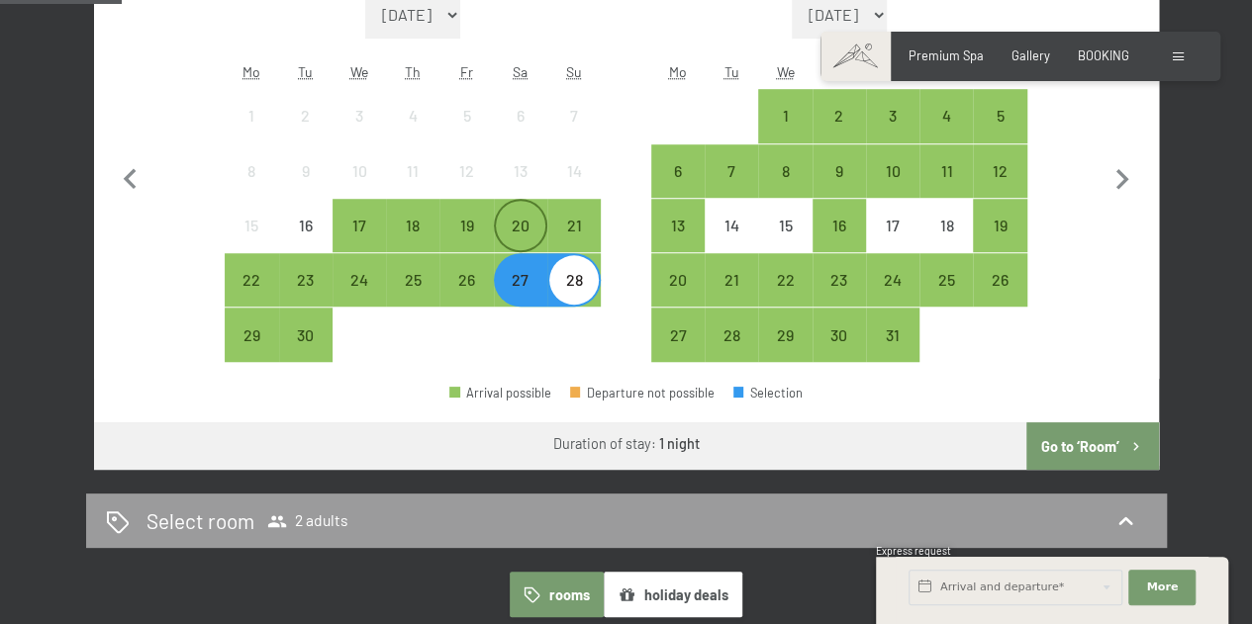
click at [511, 218] on div "20" at bounding box center [520, 242] width 49 height 49
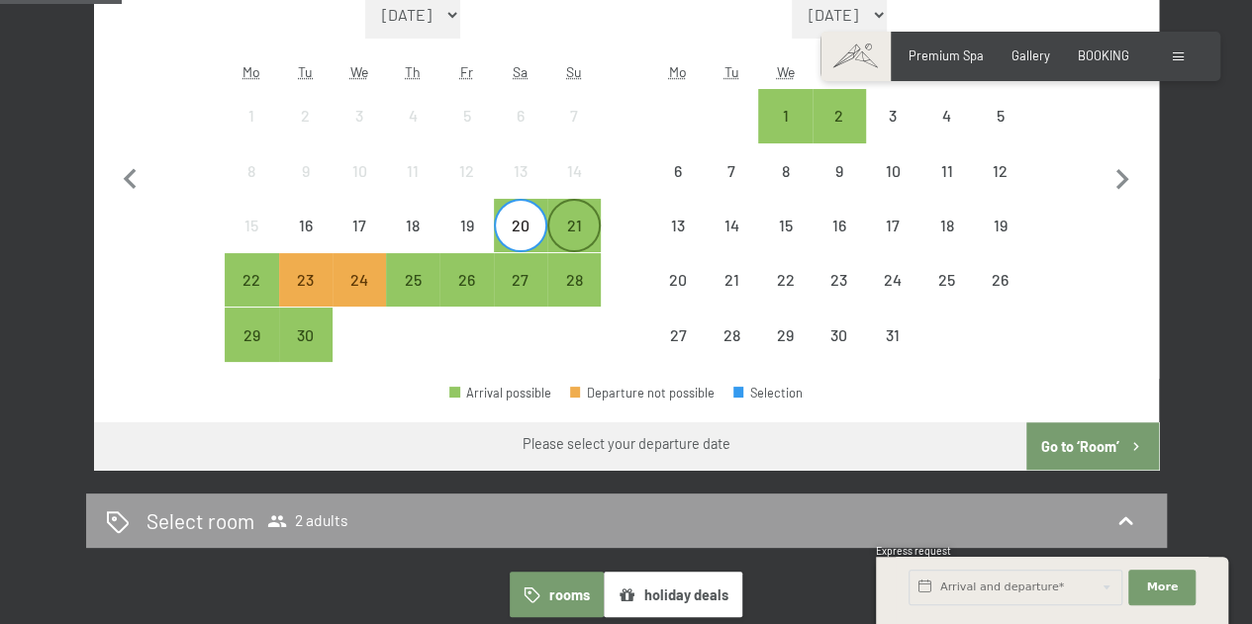
click at [571, 231] on div "21" at bounding box center [573, 242] width 49 height 49
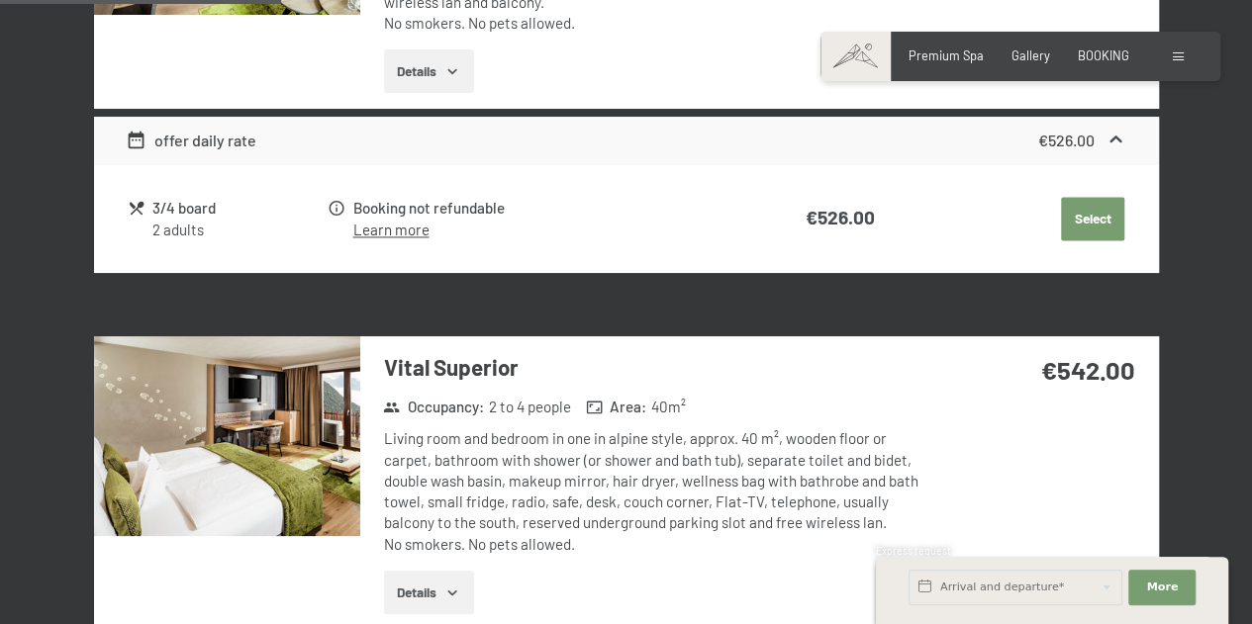
scroll to position [0, 0]
